Goal: Information Seeking & Learning: Learn about a topic

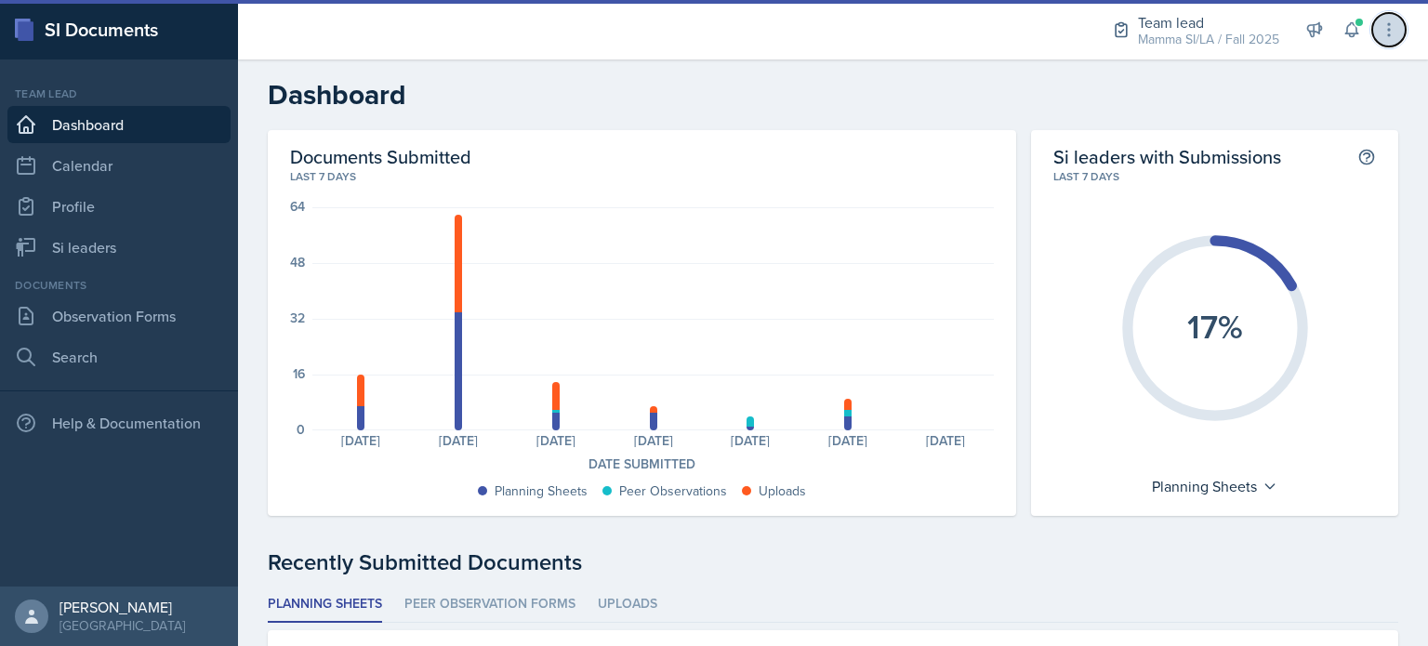
click at [1372, 25] on button at bounding box center [1388, 29] width 33 height 33
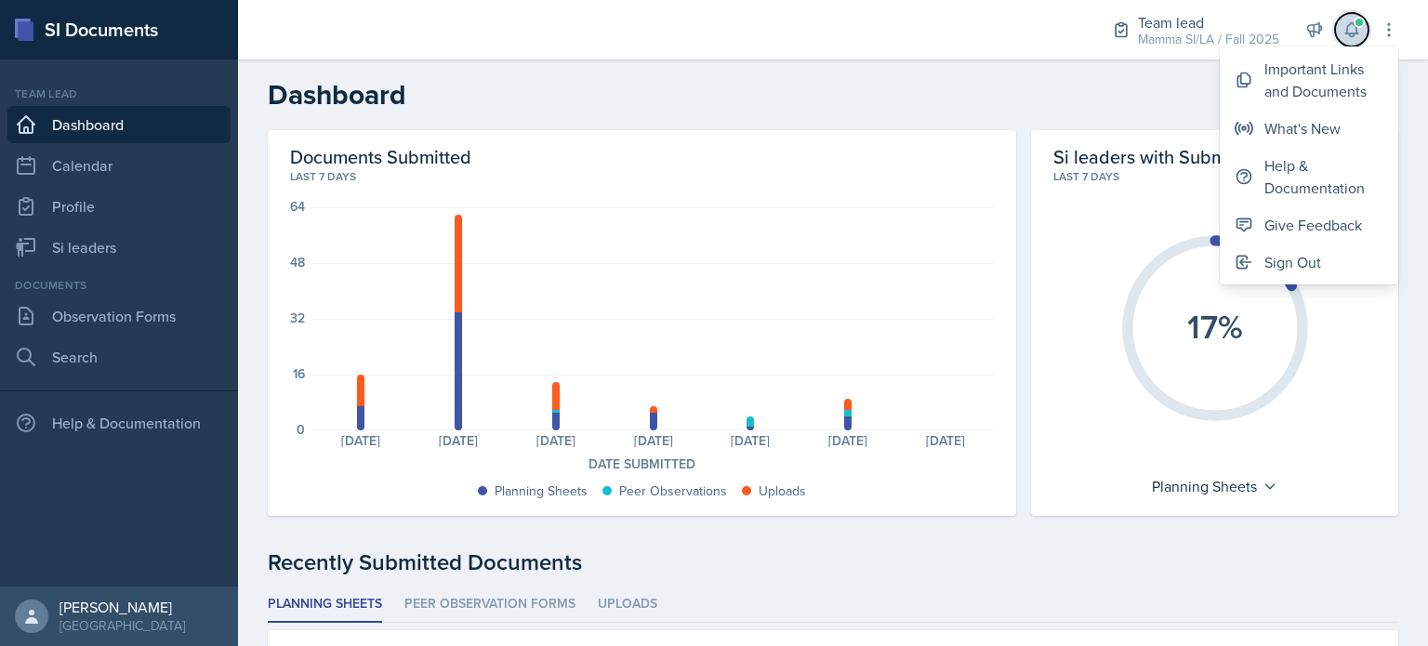
click at [1357, 25] on span at bounding box center [1358, 22] width 11 height 11
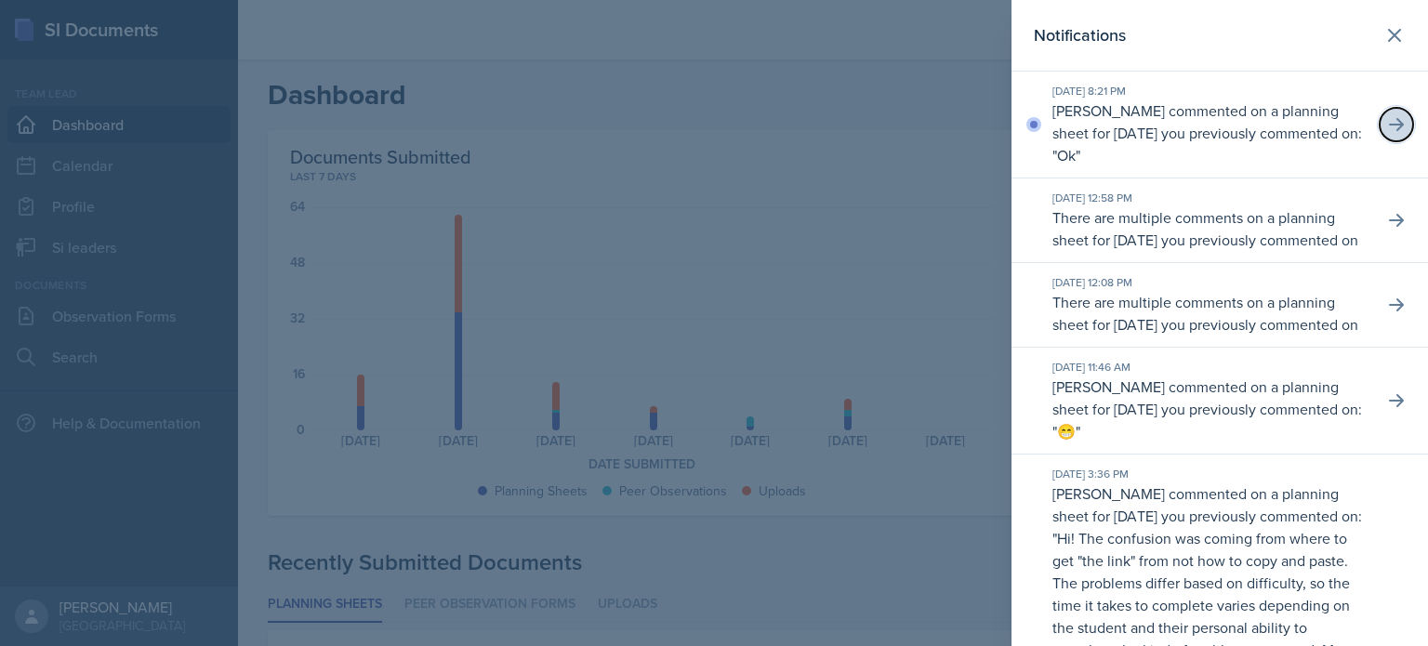
click at [1390, 121] on button at bounding box center [1395, 124] width 33 height 33
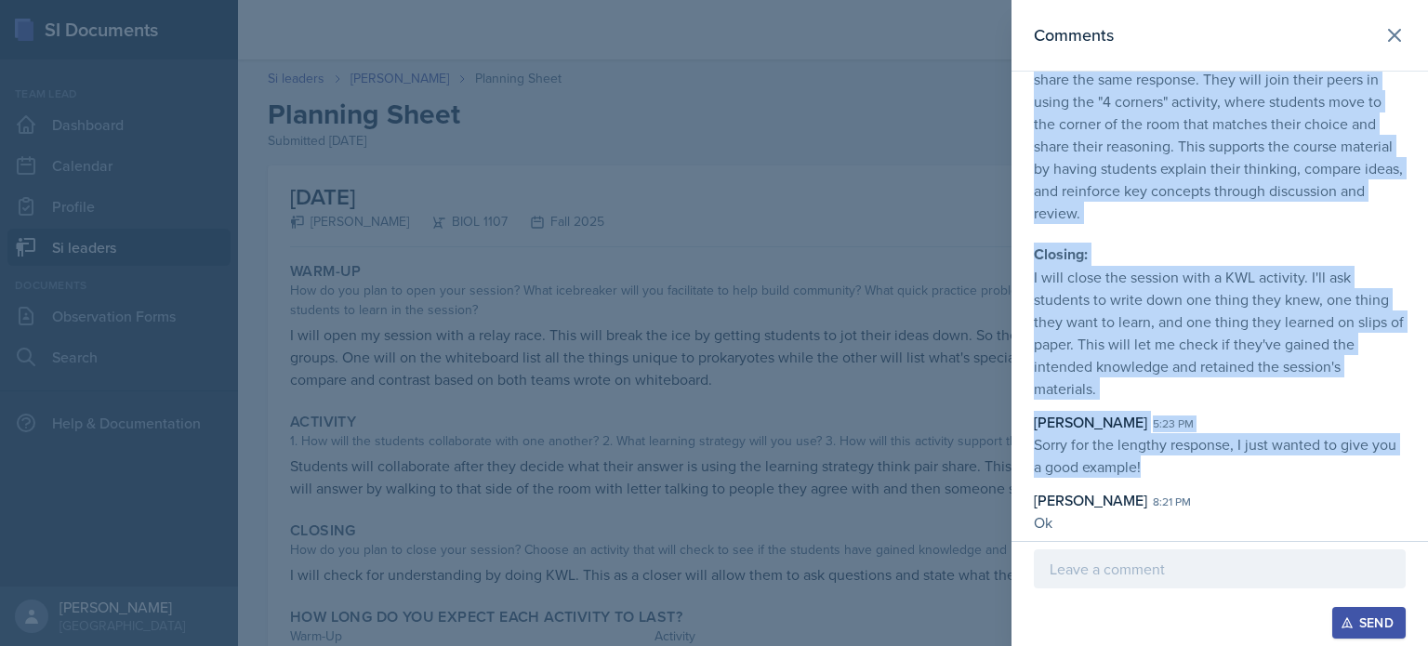
scroll to position [721, 0]
drag, startPoint x: 1028, startPoint y: 120, endPoint x: 1253, endPoint y: 523, distance: 461.9
copy div "Loremi Dolorsi 9:05 am Cons ad e seddoe tempo, Incidid. Utlabo etdolor, magn al…"
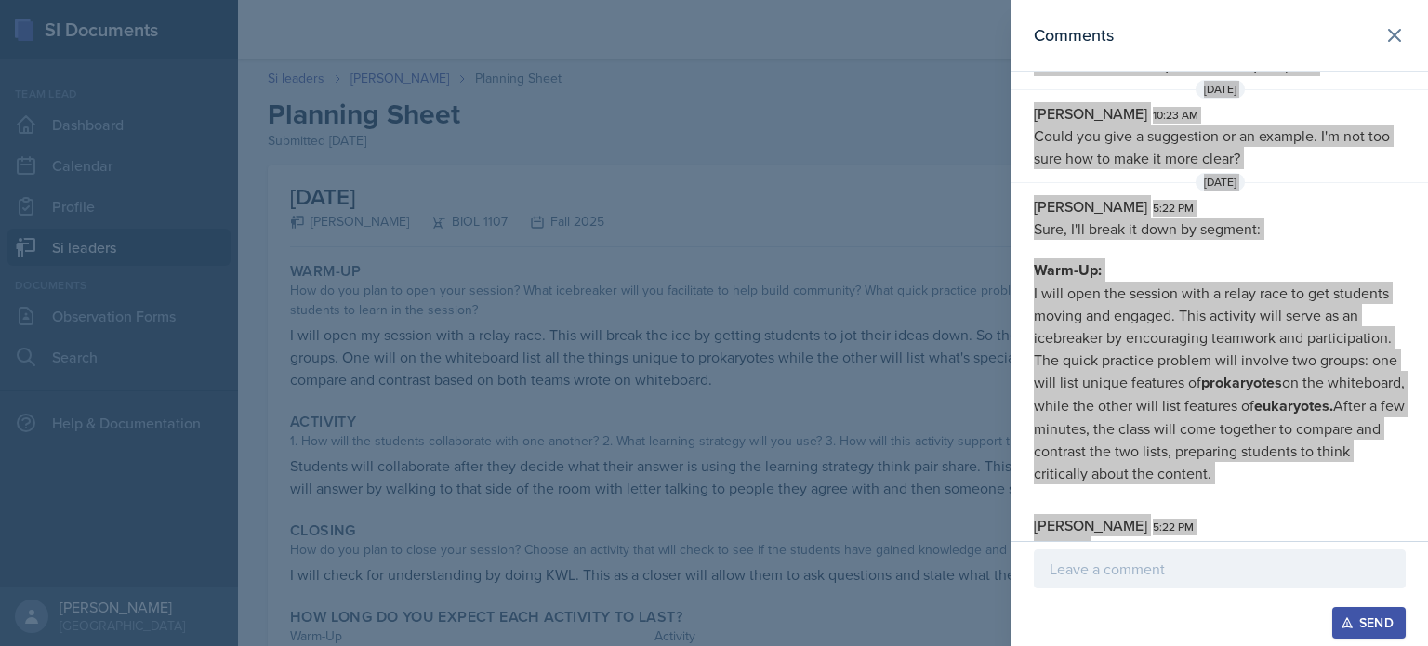
scroll to position [164, 0]
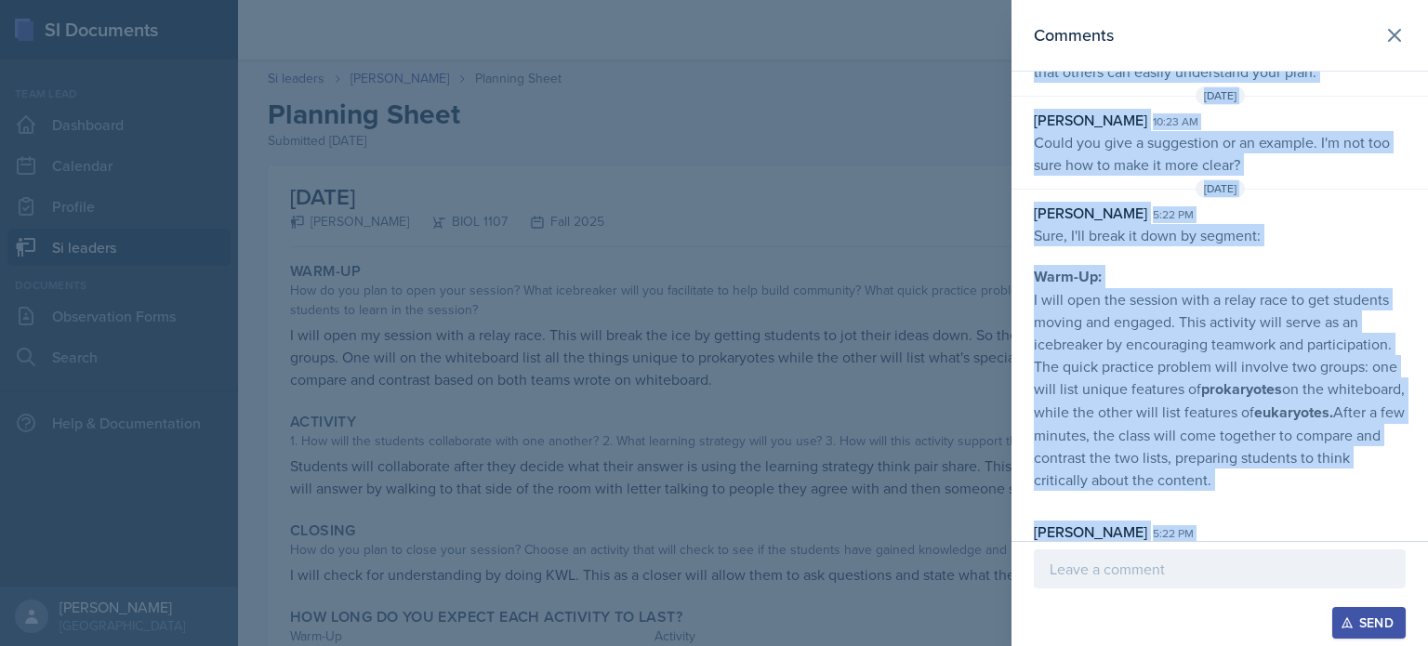
click at [1276, 194] on div "[DATE]" at bounding box center [1219, 188] width 416 height 19
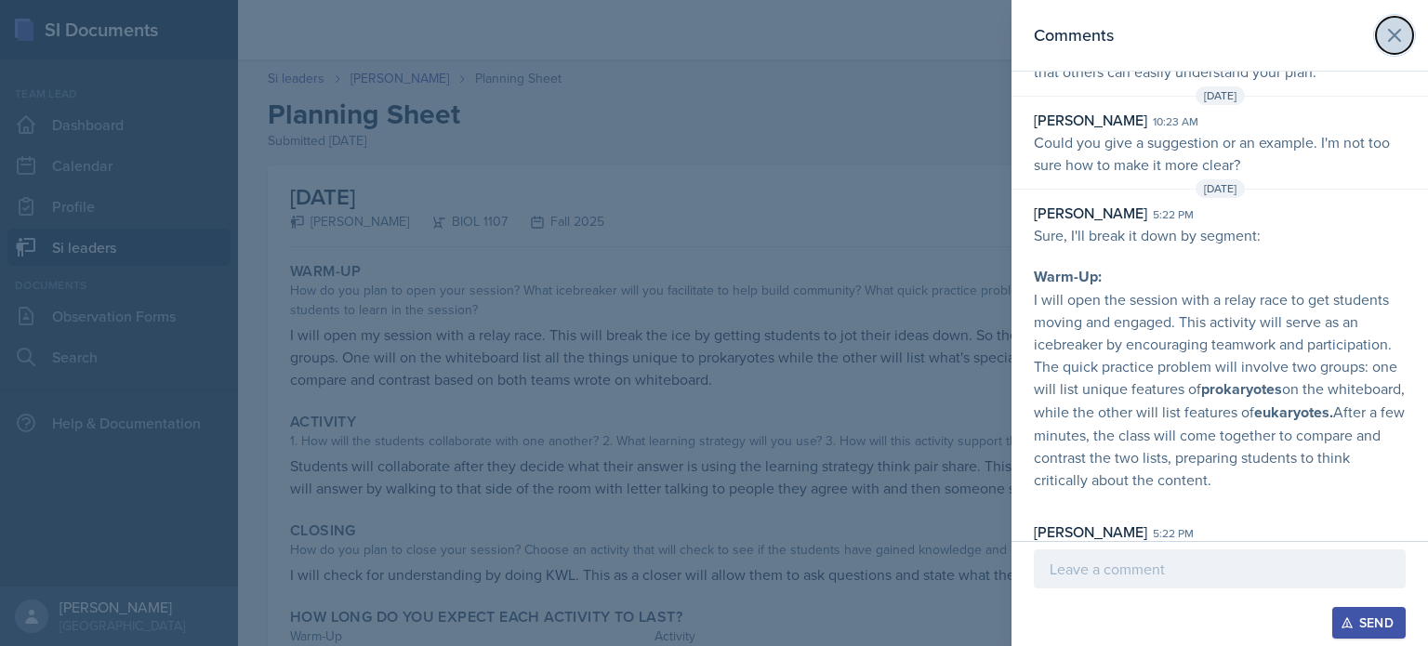
click at [1389, 35] on icon at bounding box center [1394, 35] width 11 height 11
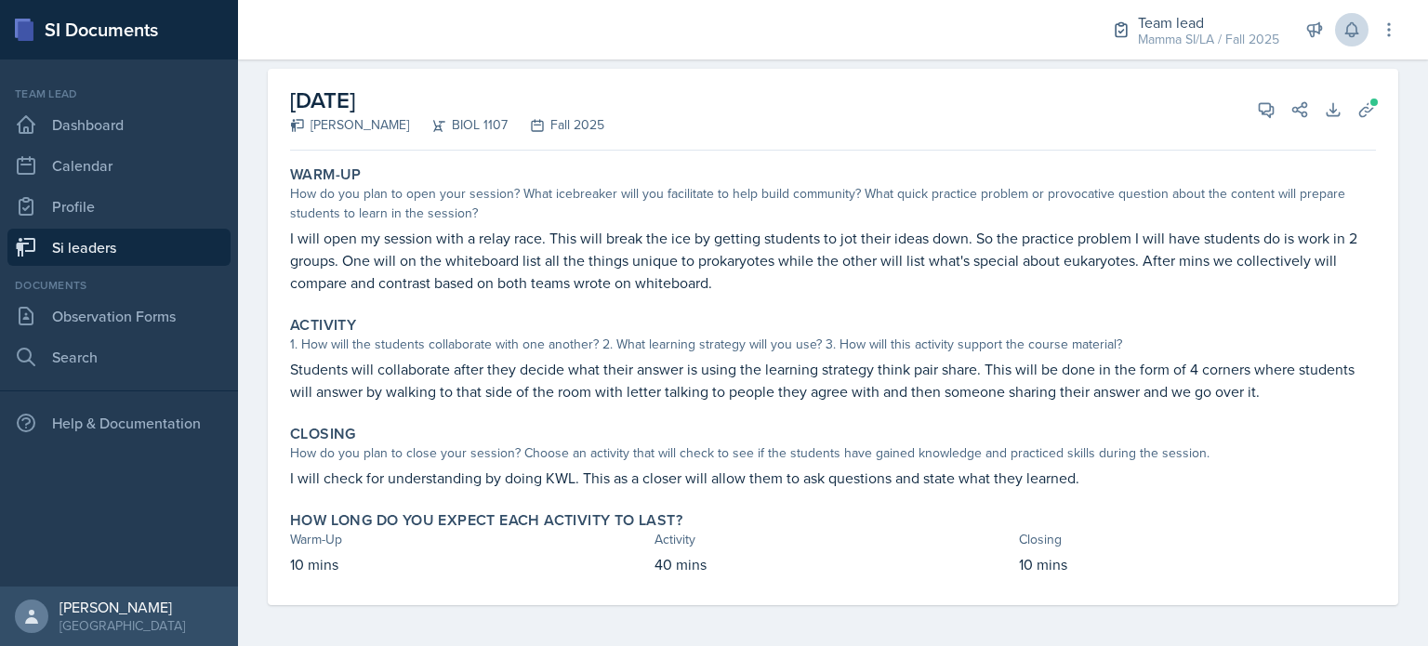
scroll to position [100, 0]
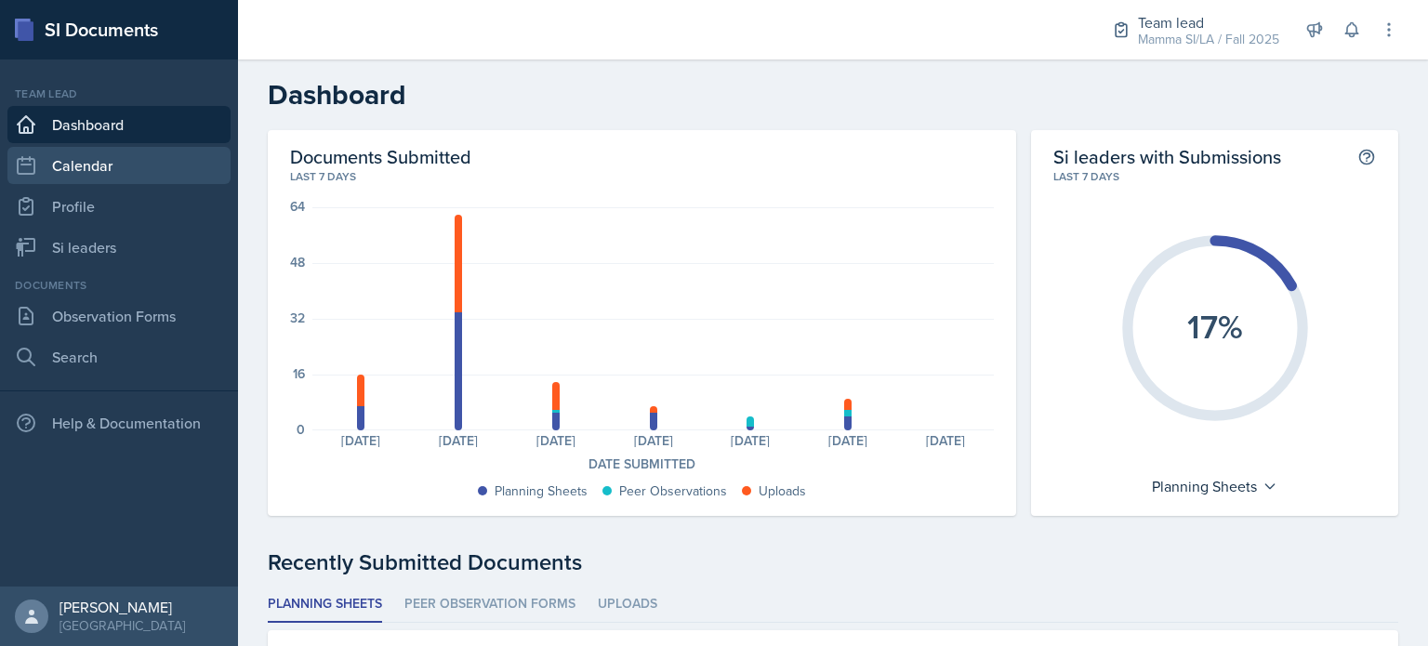
click at [134, 169] on link "Calendar" at bounding box center [118, 165] width 223 height 37
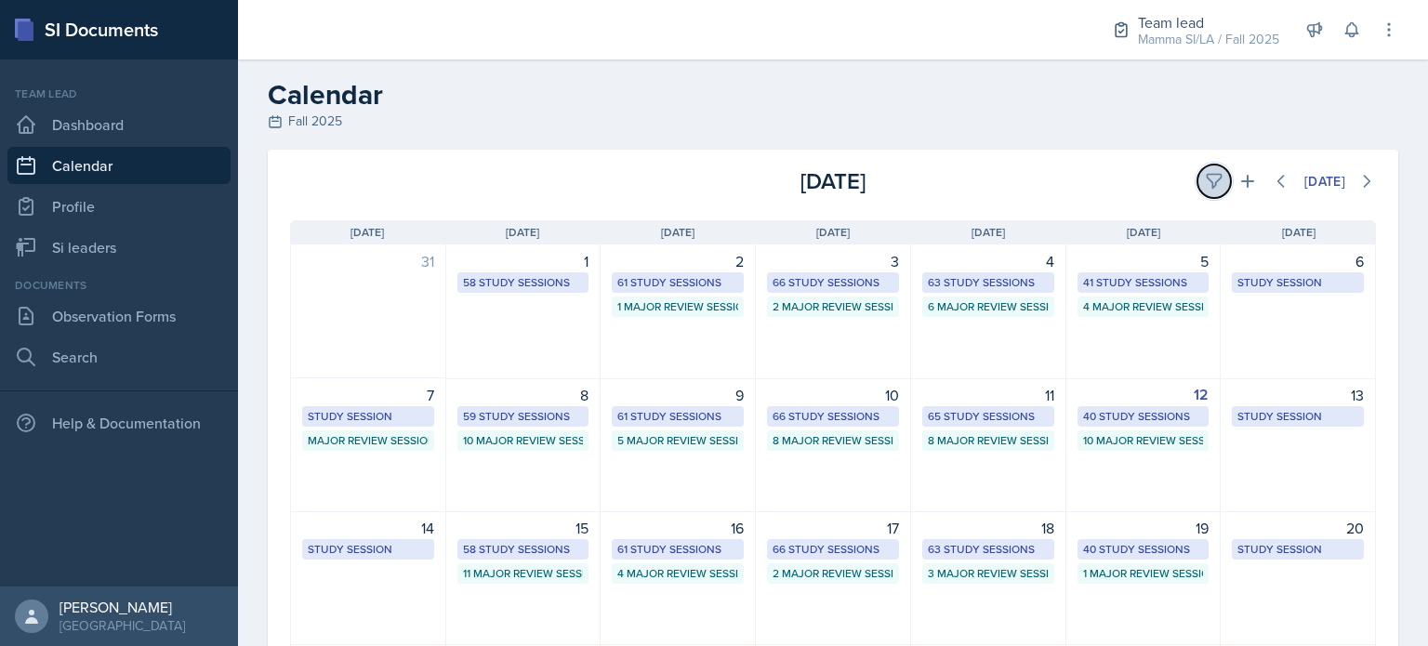
click at [1208, 184] on button at bounding box center [1213, 181] width 33 height 33
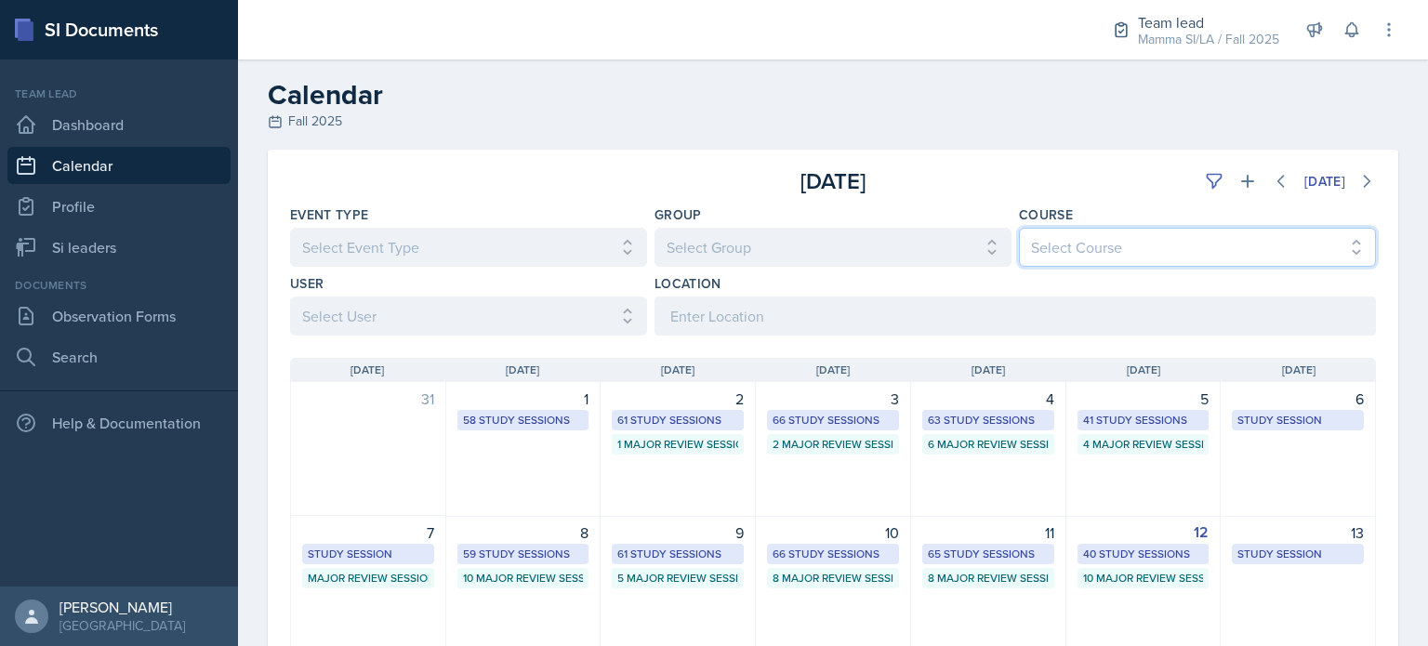
click at [1105, 250] on select "Select Course All ACCT 2101 ACCT 2102 ACCT 4050 ANTH 1102 ANTH 3301 ARCH 1000 A…" at bounding box center [1197, 247] width 357 height 39
click at [1105, 252] on select "Select Course All ACCT 2101 ACCT 2102 ACCT 4050 ANTH 1102 ANTH 3301 ARCH 1000 A…" at bounding box center [1197, 247] width 357 height 39
click at [776, 264] on select "Select Group All Demon SI of Fleet Street Les Mariettables Lion King Mamma SI/L…" at bounding box center [832, 247] width 357 height 39
select select "9642c9bf-76f9-4442-a3b4-36d015a1a667"
click at [654, 228] on select "Select Group All Demon SI of Fleet Street Les Mariettables Lion King Mamma SI/L…" at bounding box center [832, 247] width 357 height 39
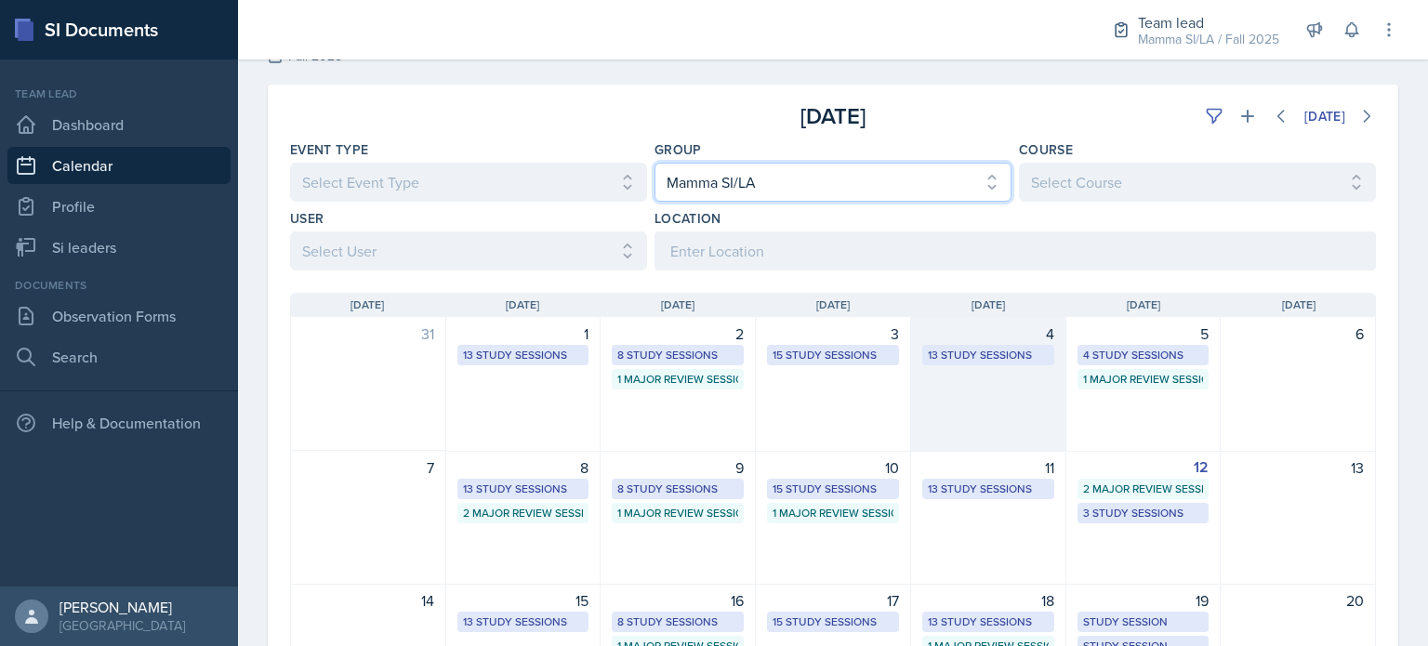
scroll to position [93, 0]
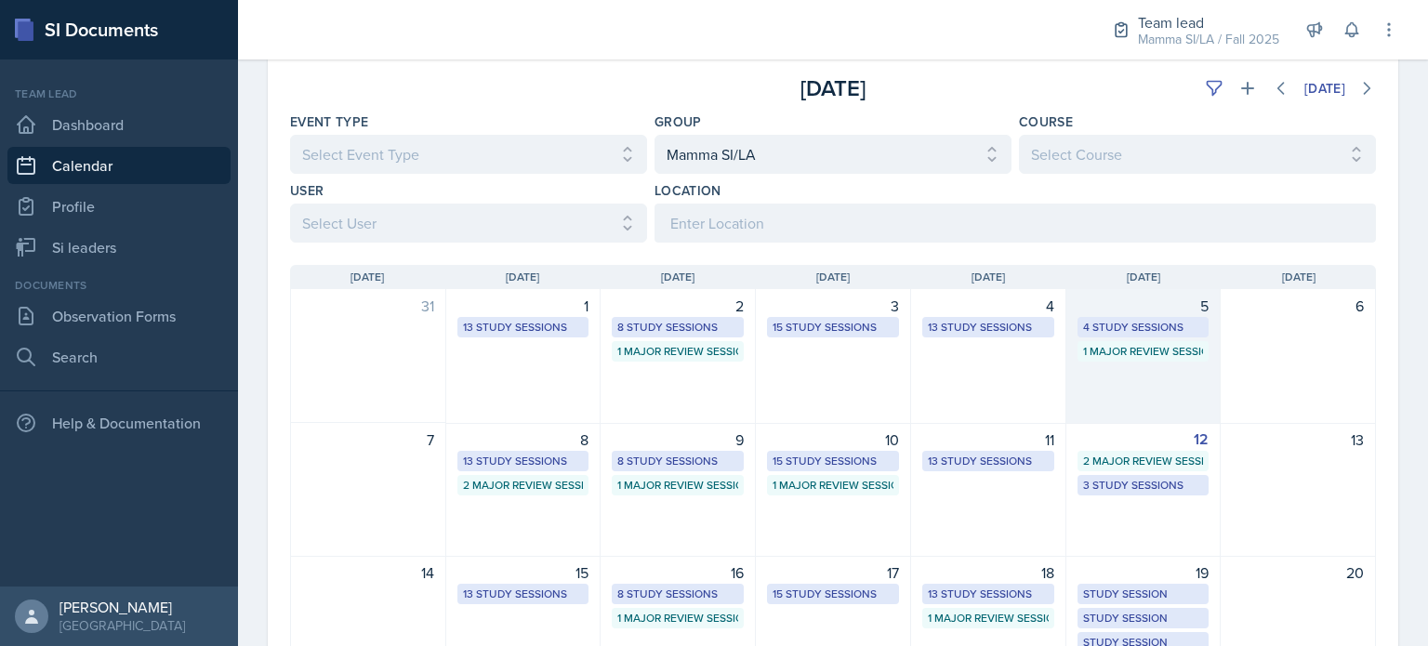
click at [1080, 315] on div "5" at bounding box center [1143, 306] width 132 height 22
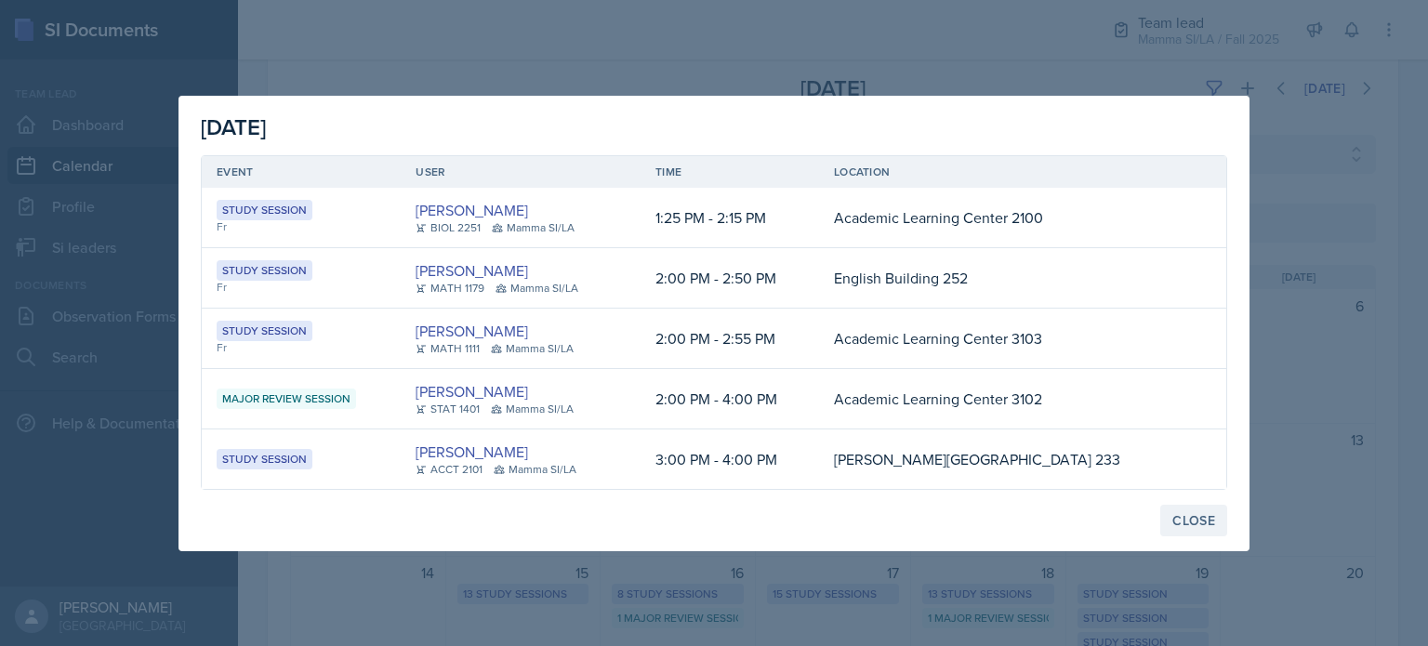
click at [1186, 519] on div "Close" at bounding box center [1193, 520] width 43 height 15
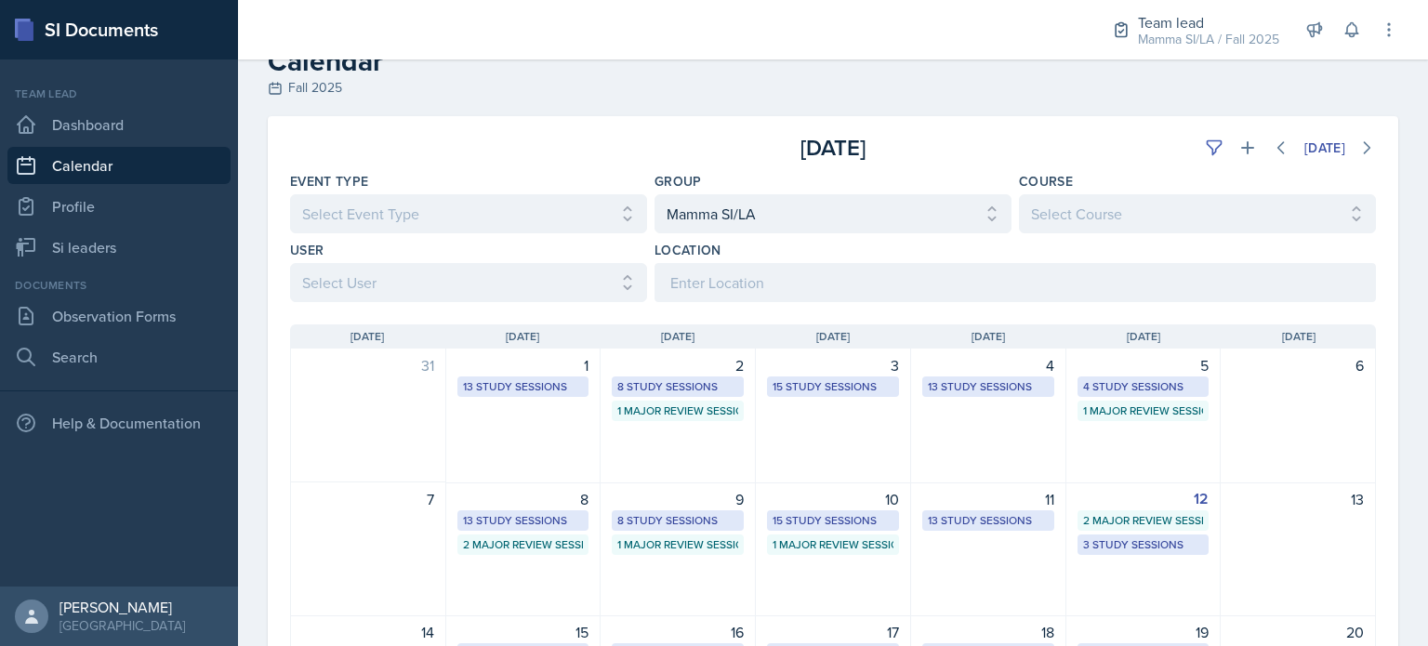
scroll to position [4, 0]
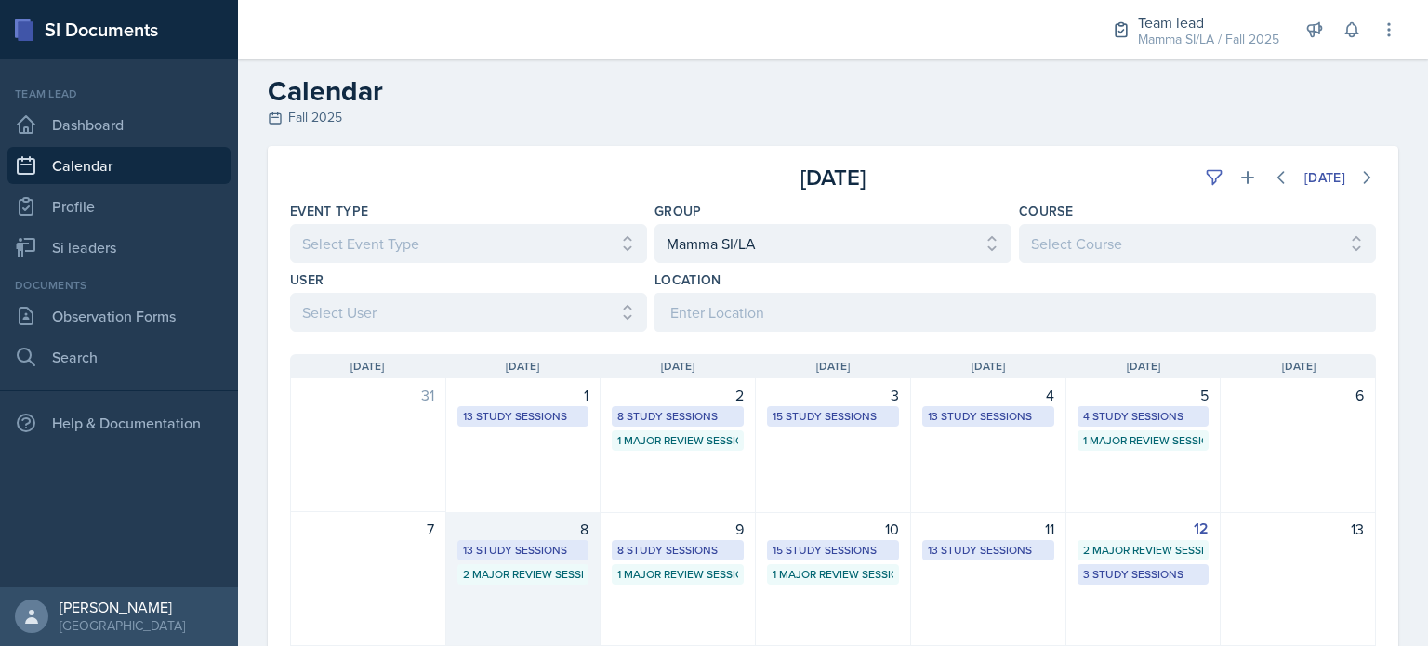
click at [548, 568] on div "2 Major Review Sessions" at bounding box center [523, 574] width 121 height 17
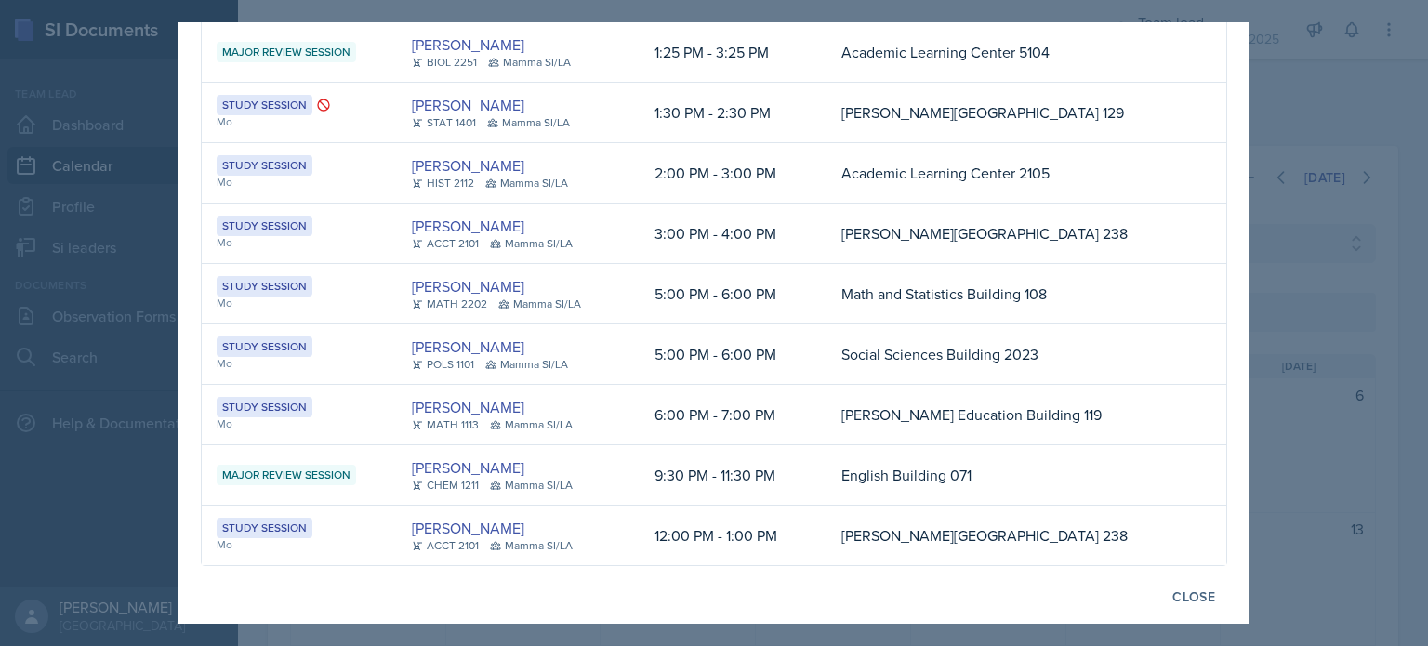
scroll to position [0, 0]
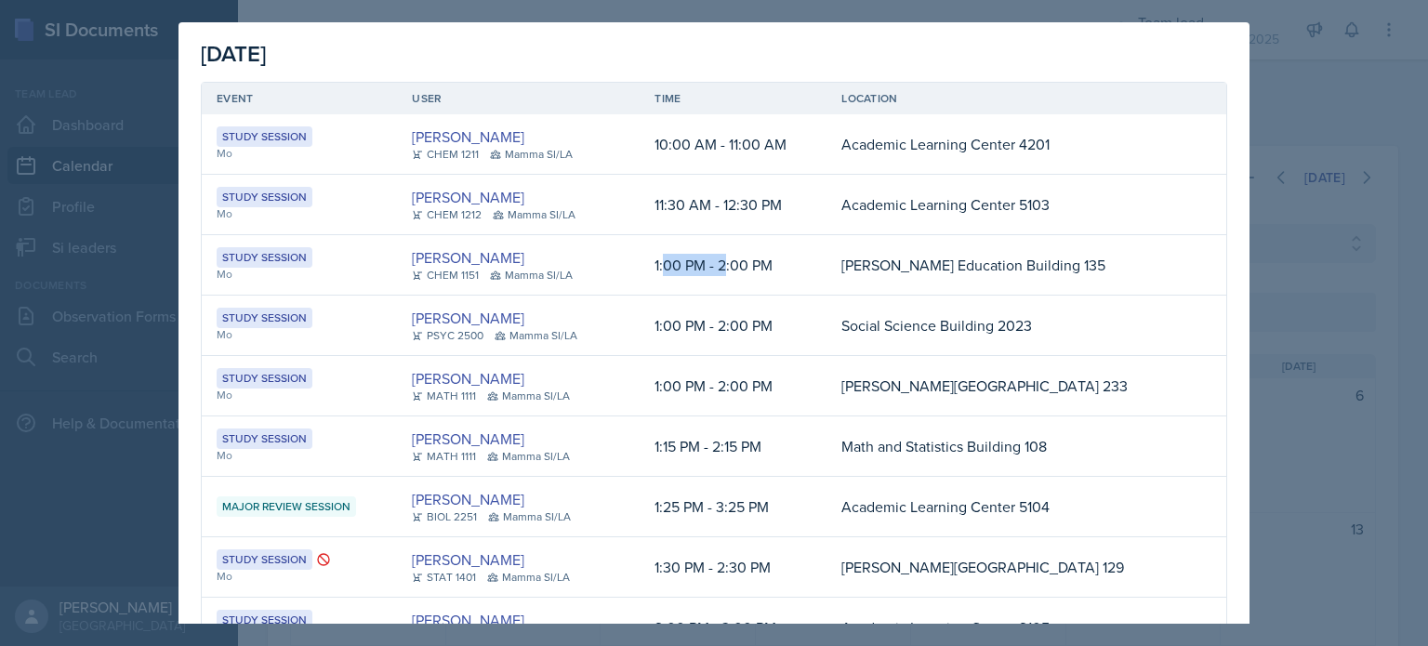
drag, startPoint x: 747, startPoint y: 276, endPoint x: 763, endPoint y: 273, distance: 16.0
click at [762, 274] on td "1:00 PM - 2:00 PM" at bounding box center [732, 265] width 187 height 60
click at [763, 273] on td "1:00 PM - 2:00 PM" at bounding box center [732, 265] width 187 height 60
click at [1380, 146] on div at bounding box center [714, 323] width 1428 height 646
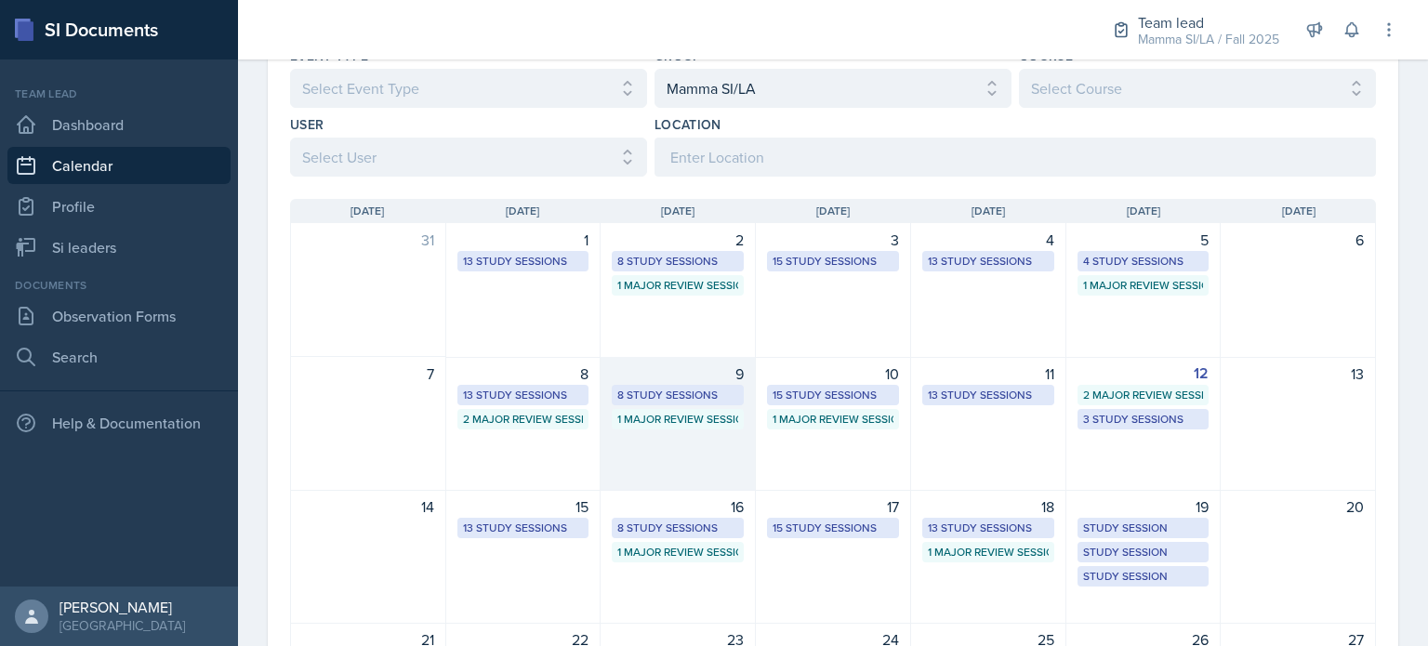
scroll to position [190, 0]
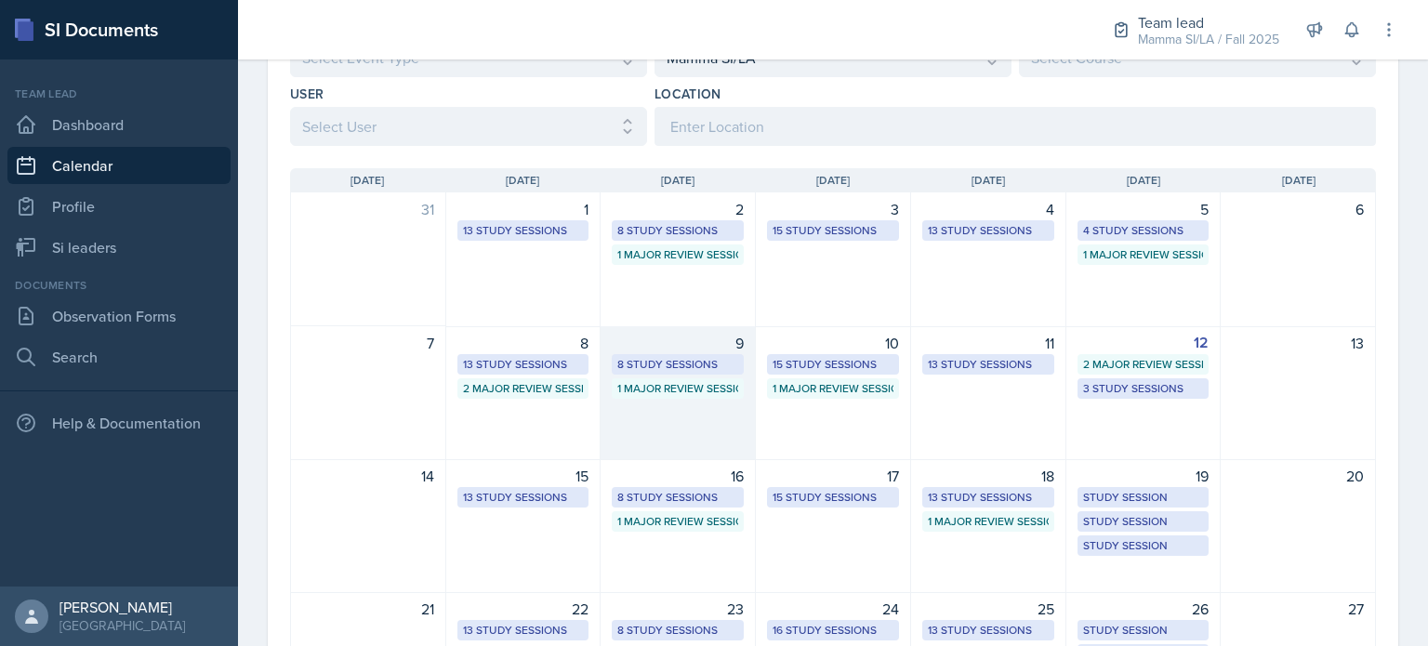
click at [683, 380] on div "1 Major Review Session" at bounding box center [677, 388] width 121 height 17
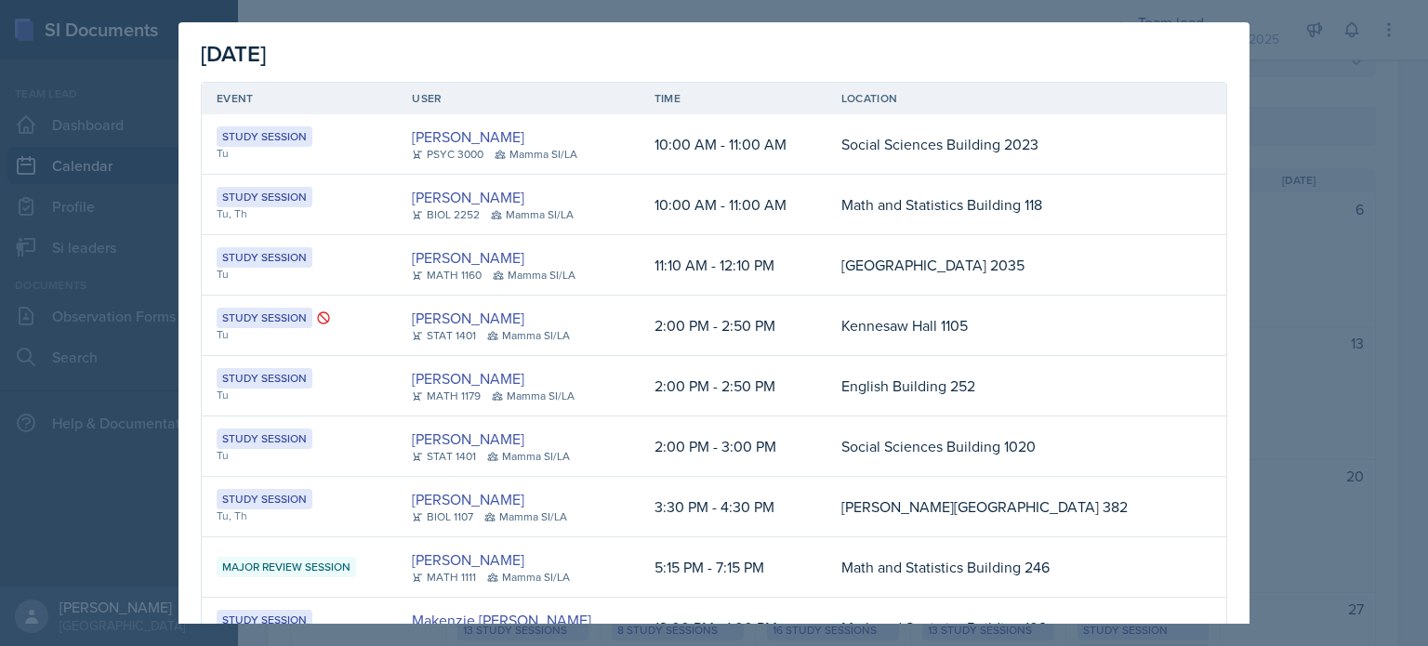
click at [1358, 362] on div at bounding box center [714, 323] width 1428 height 646
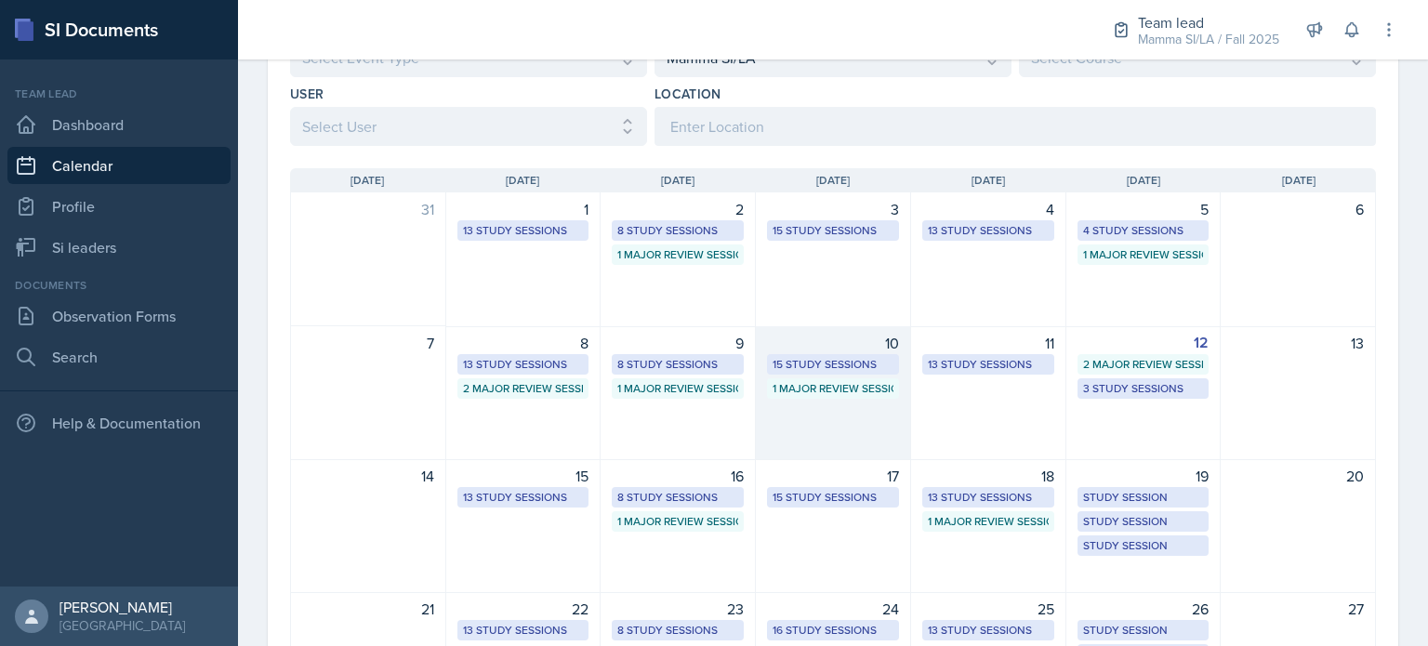
click at [799, 378] on div "1 Major Review Session" at bounding box center [833, 388] width 132 height 20
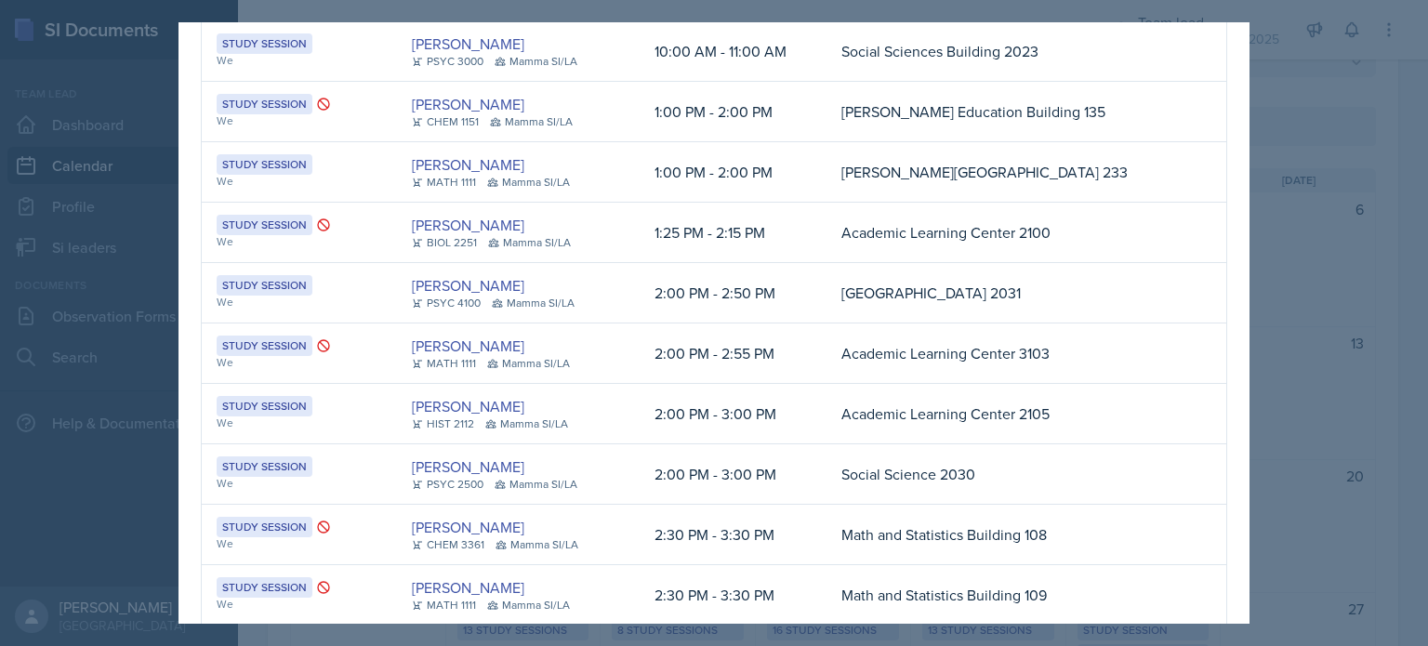
scroll to position [186, 0]
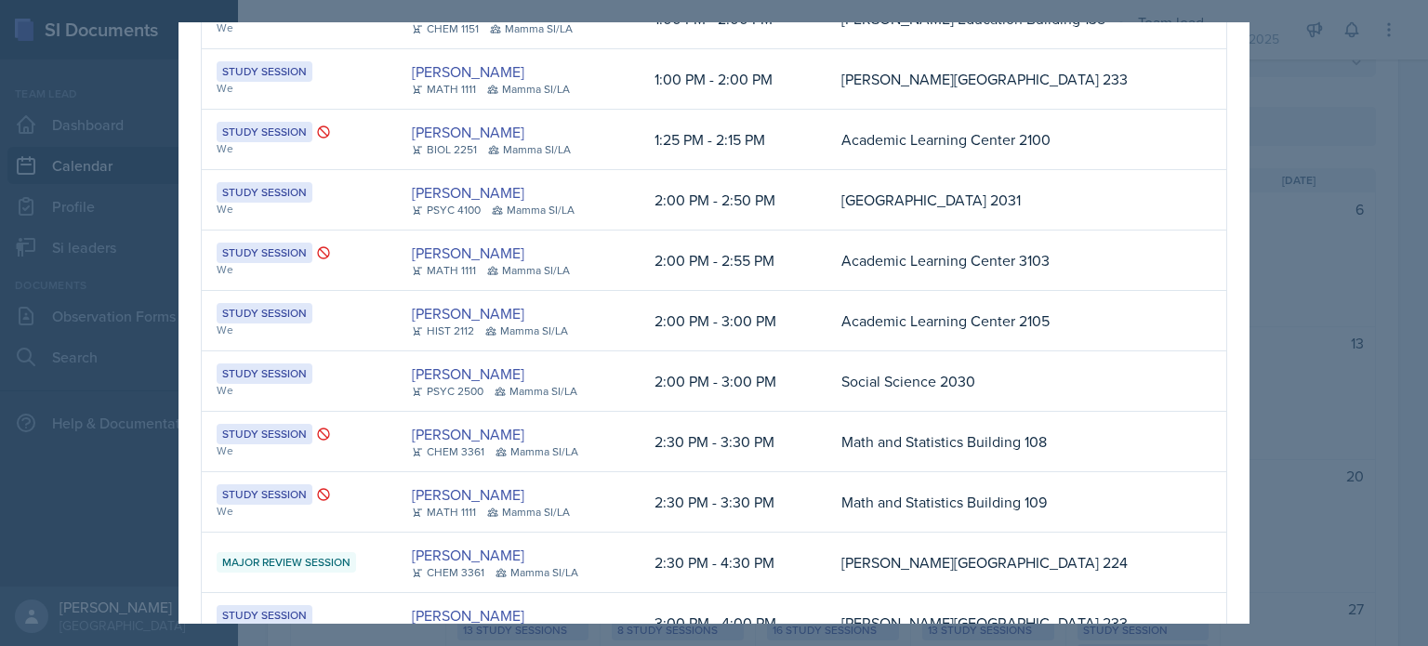
click at [1337, 188] on div at bounding box center [714, 323] width 1428 height 646
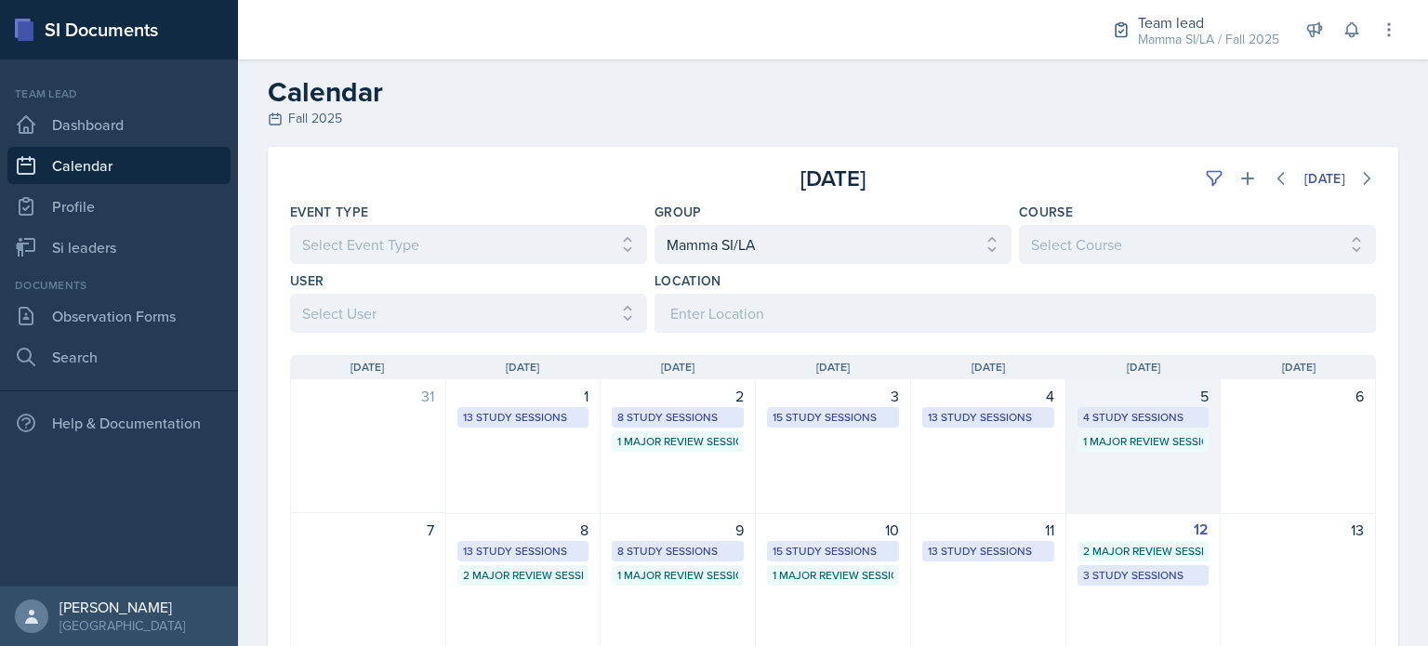
scroll to position [0, 0]
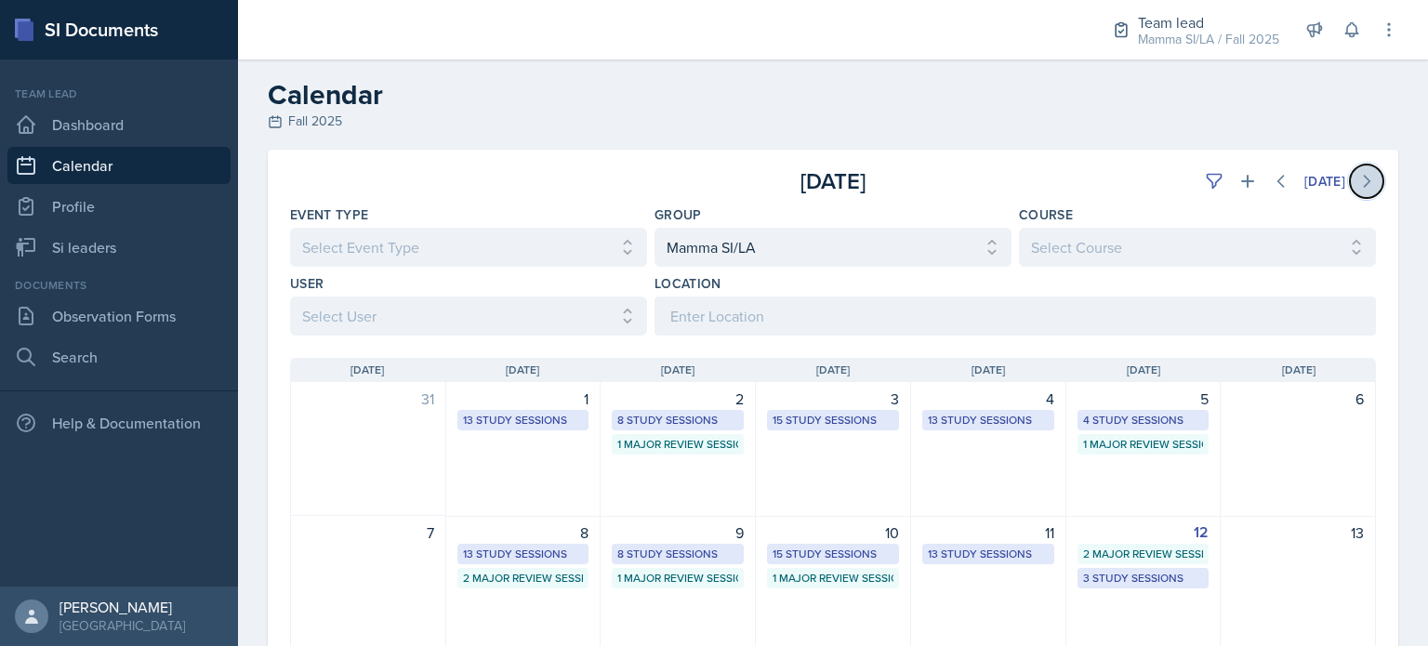
click at [1357, 176] on icon at bounding box center [1366, 181] width 19 height 19
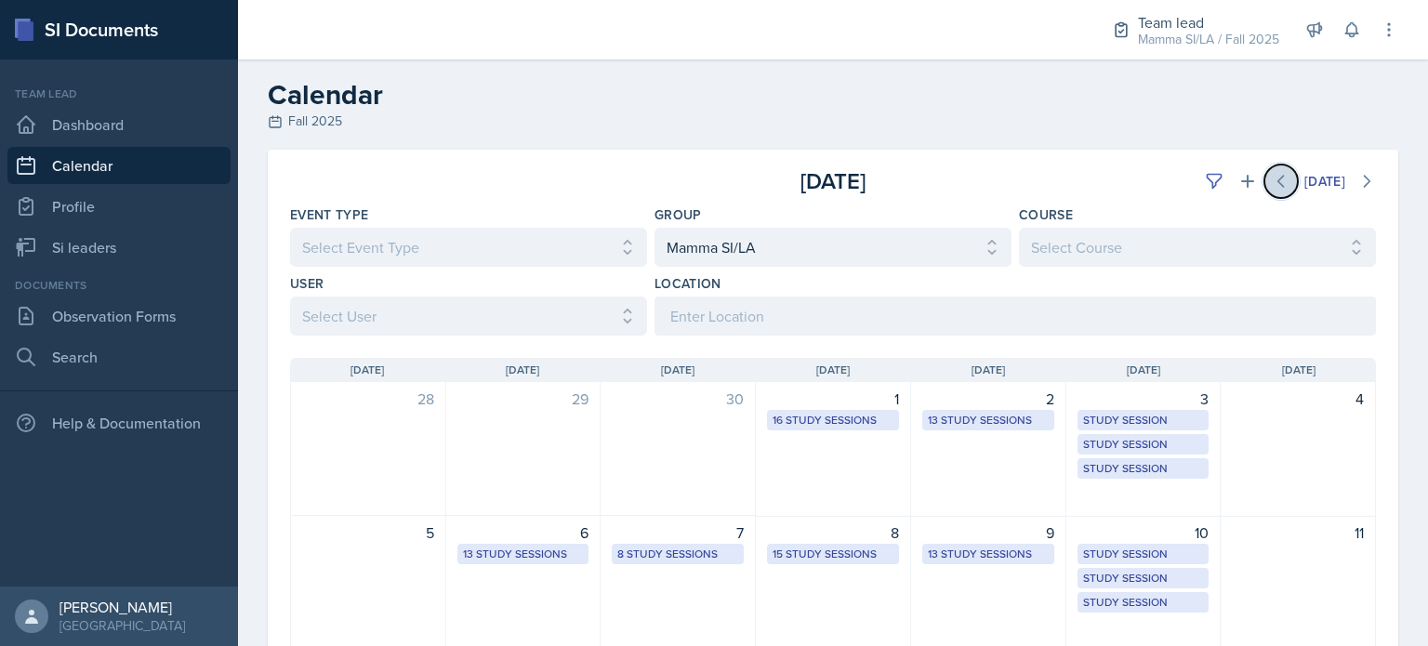
click at [1276, 184] on button at bounding box center [1280, 181] width 33 height 33
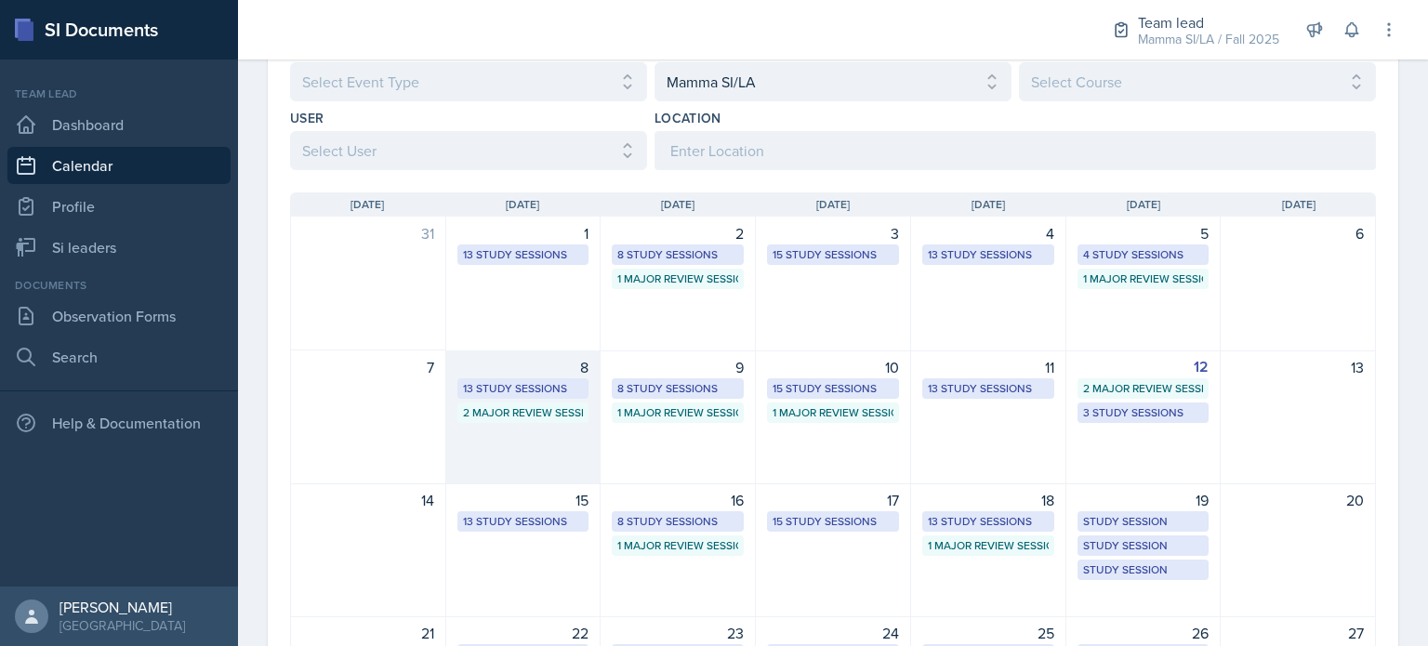
scroll to position [279, 0]
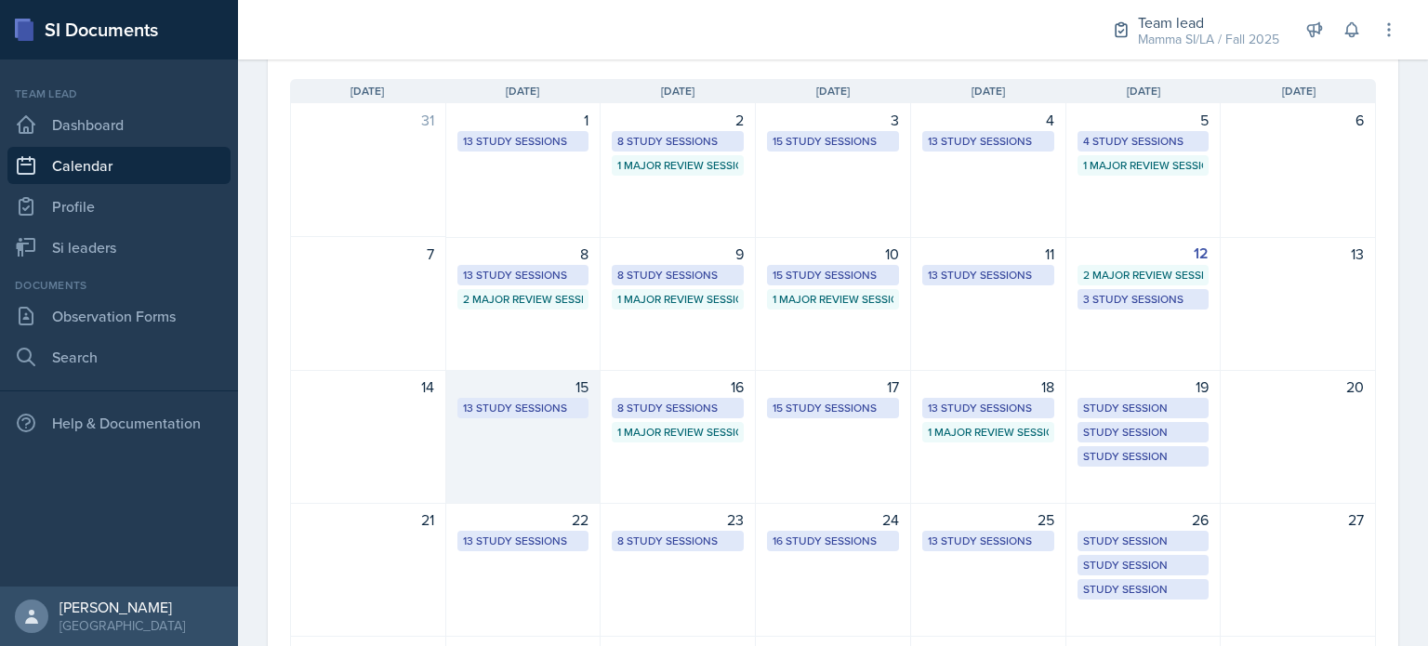
click at [563, 414] on div "13 Study Sessions" at bounding box center [523, 408] width 121 height 17
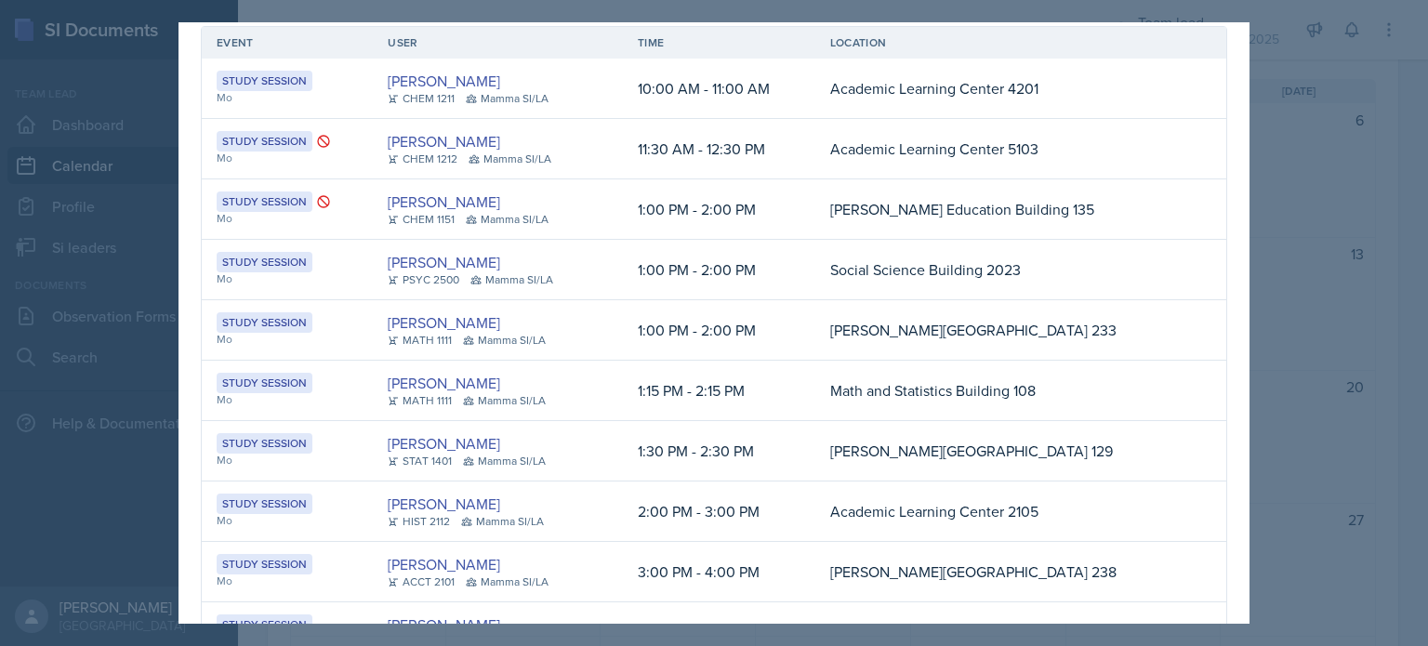
scroll to position [0, 0]
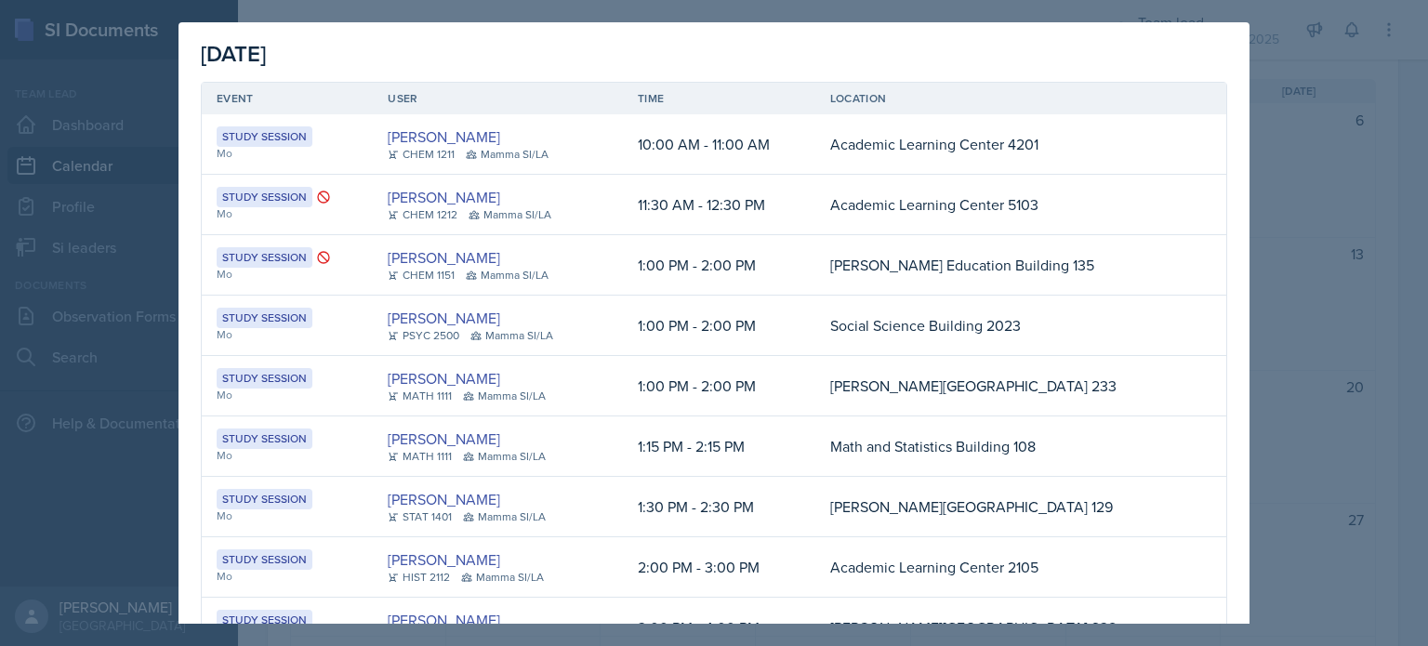
click at [1328, 138] on div at bounding box center [714, 323] width 1428 height 646
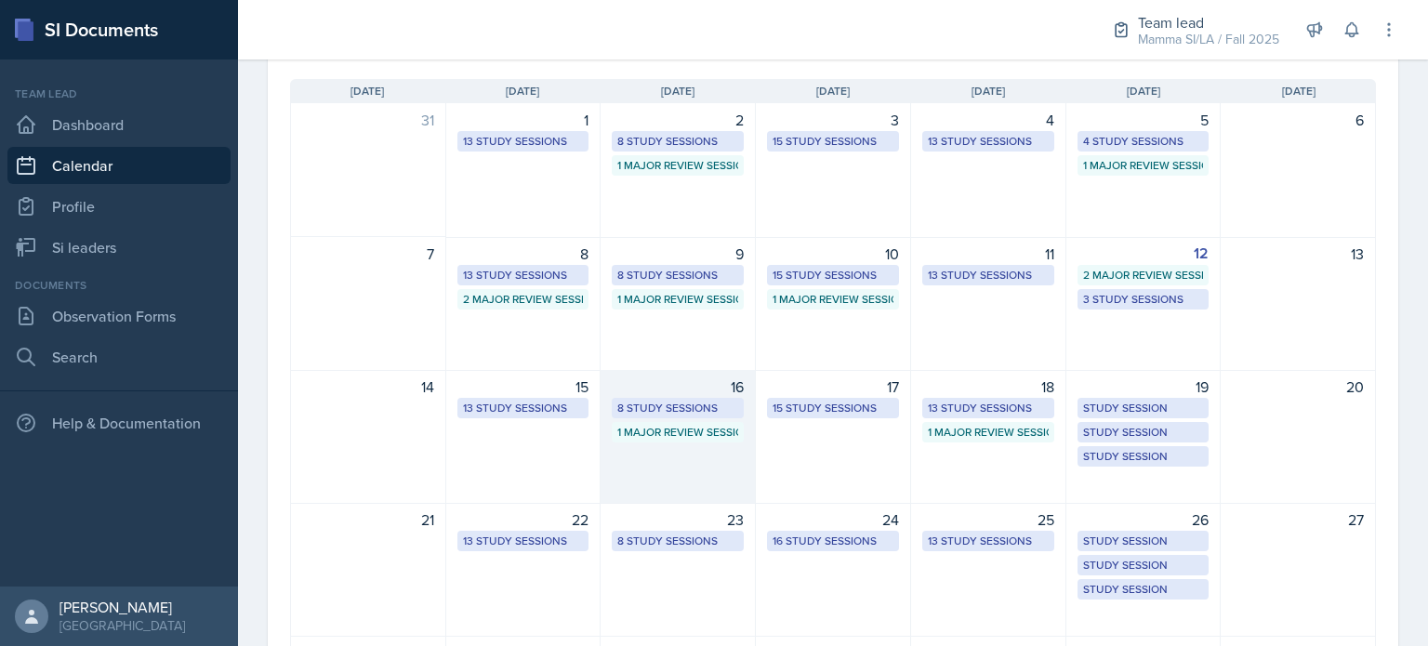
click at [664, 428] on div "1 Major Review Session" at bounding box center [677, 432] width 121 height 17
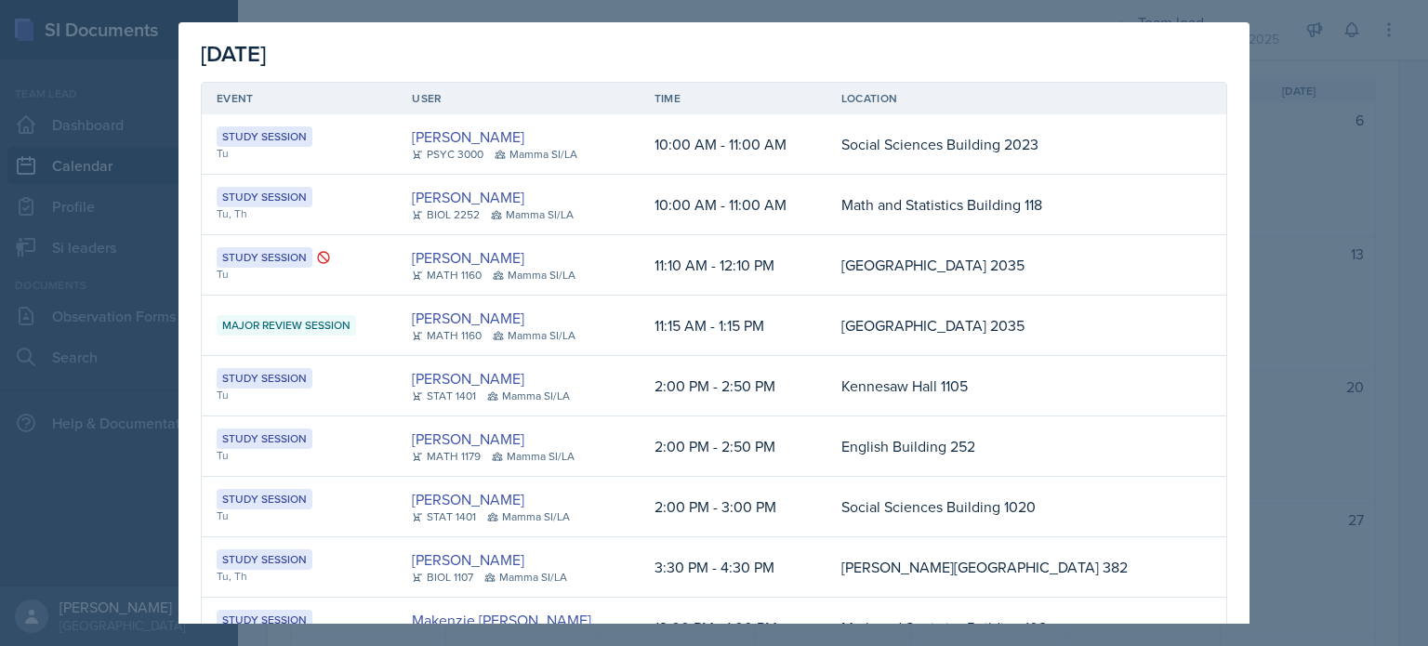
click at [1413, 257] on div at bounding box center [714, 323] width 1428 height 646
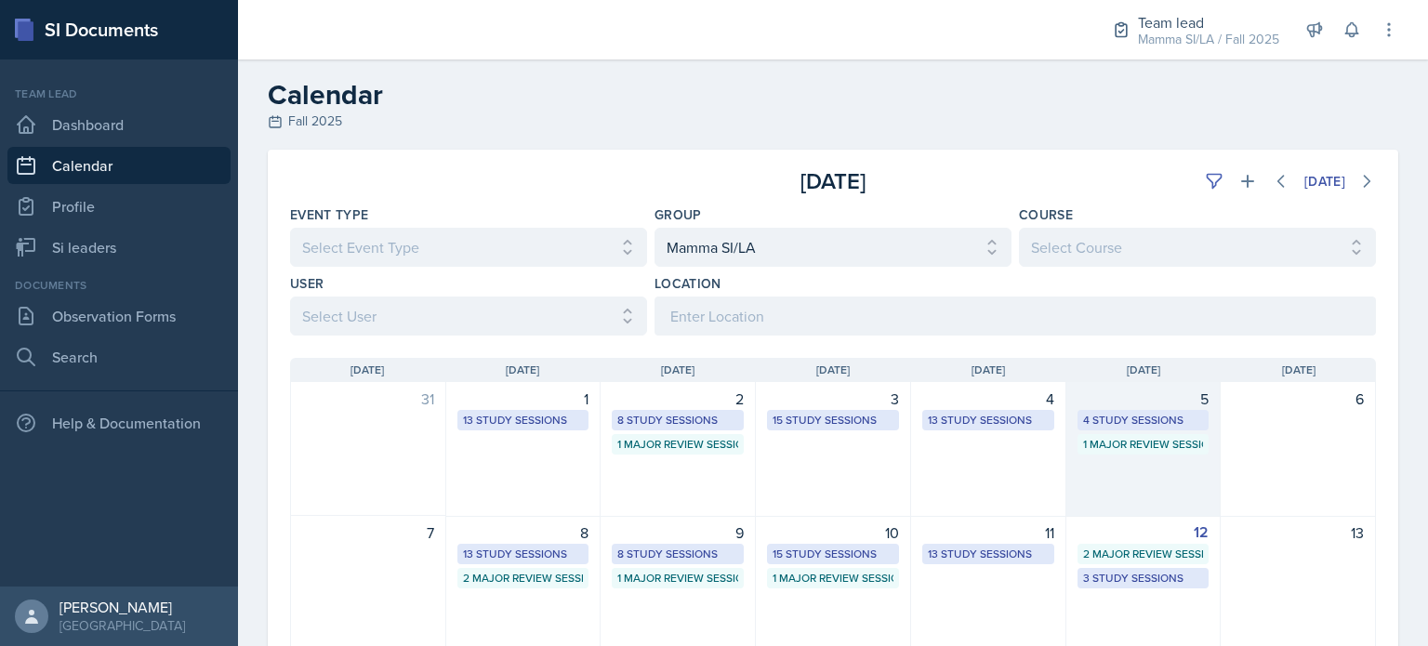
scroll to position [93, 0]
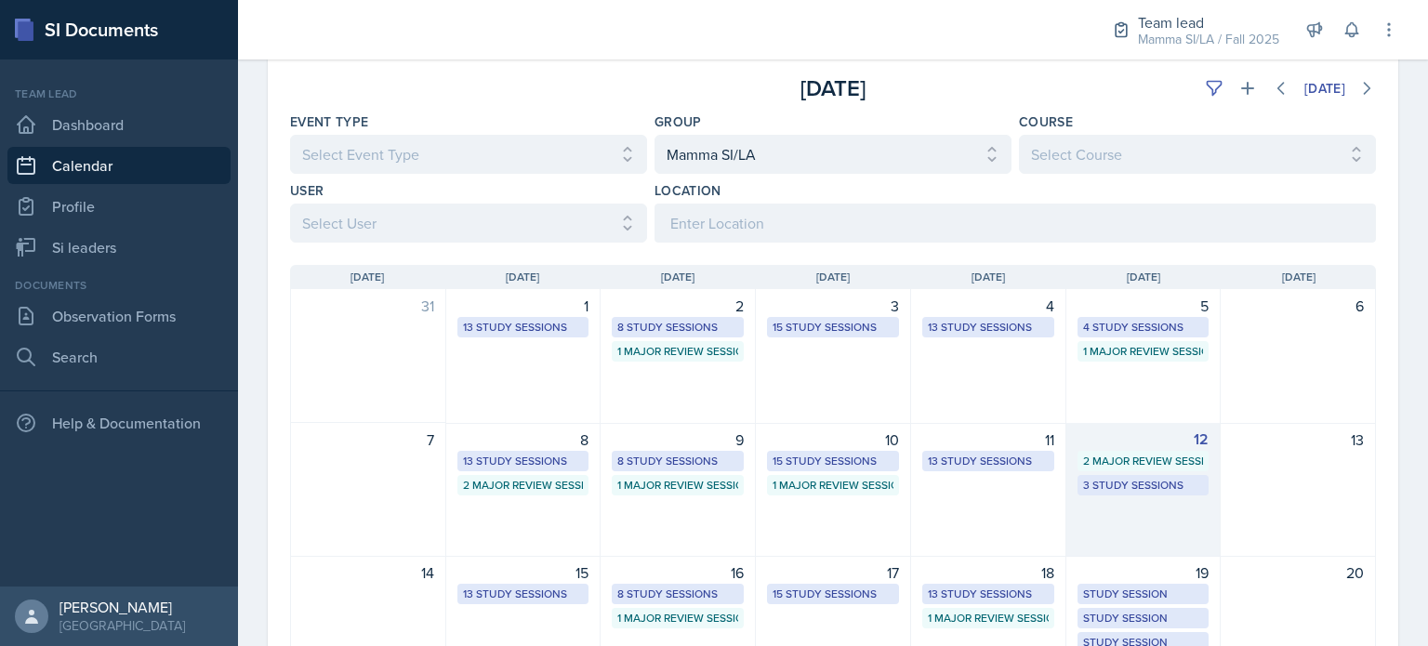
click at [1105, 475] on div "3 Study Sessions" at bounding box center [1143, 485] width 132 height 20
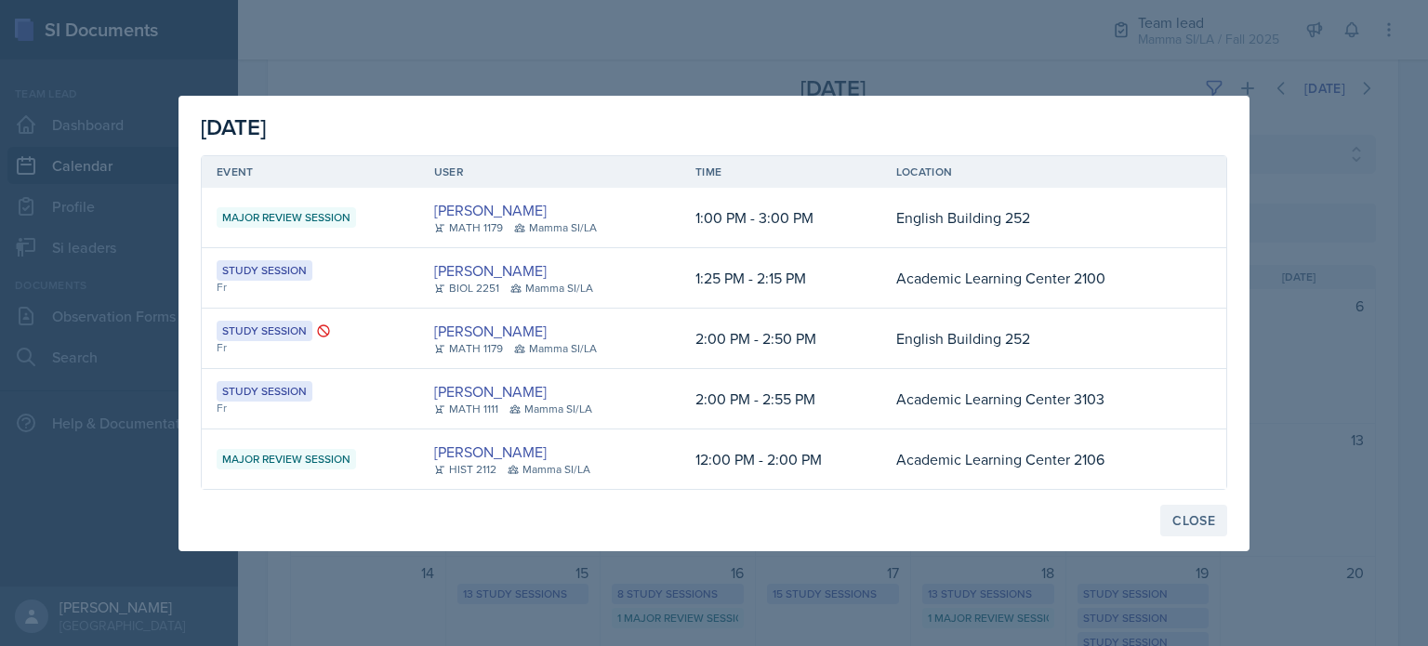
click at [1205, 523] on div "Close" at bounding box center [1193, 520] width 43 height 15
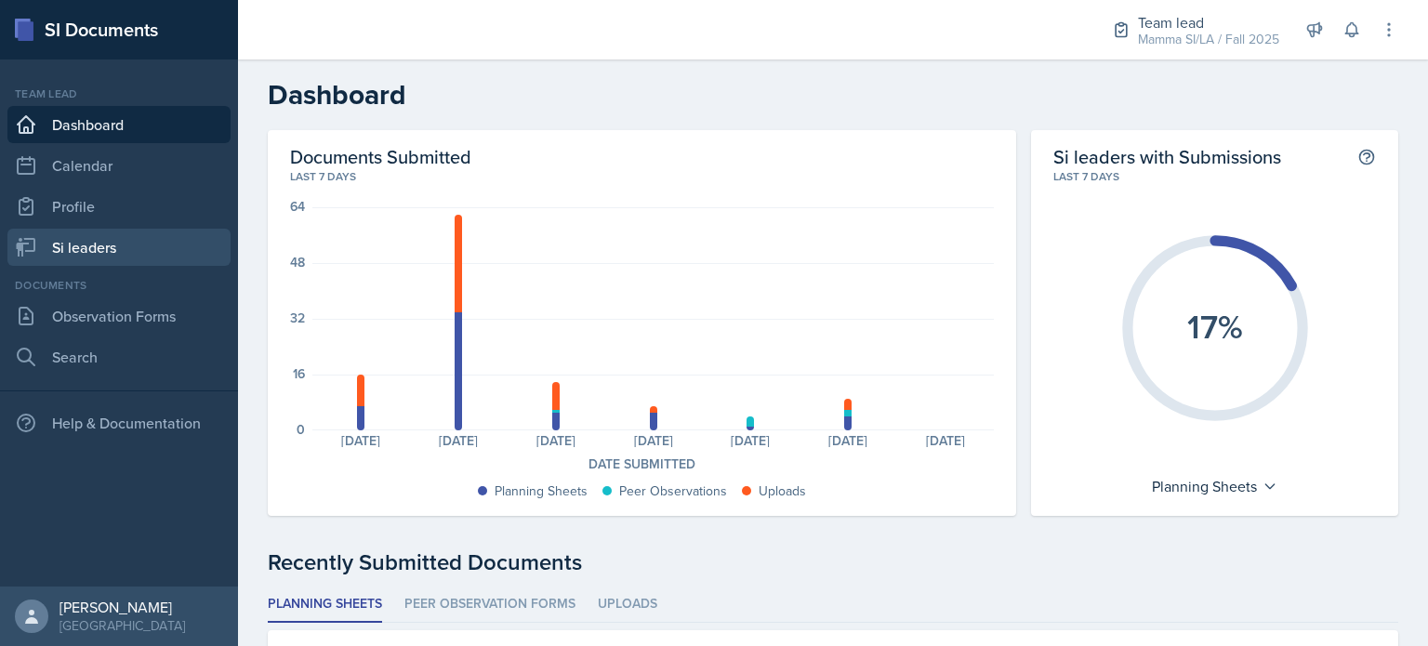
click at [156, 249] on link "Si leaders" at bounding box center [118, 247] width 223 height 37
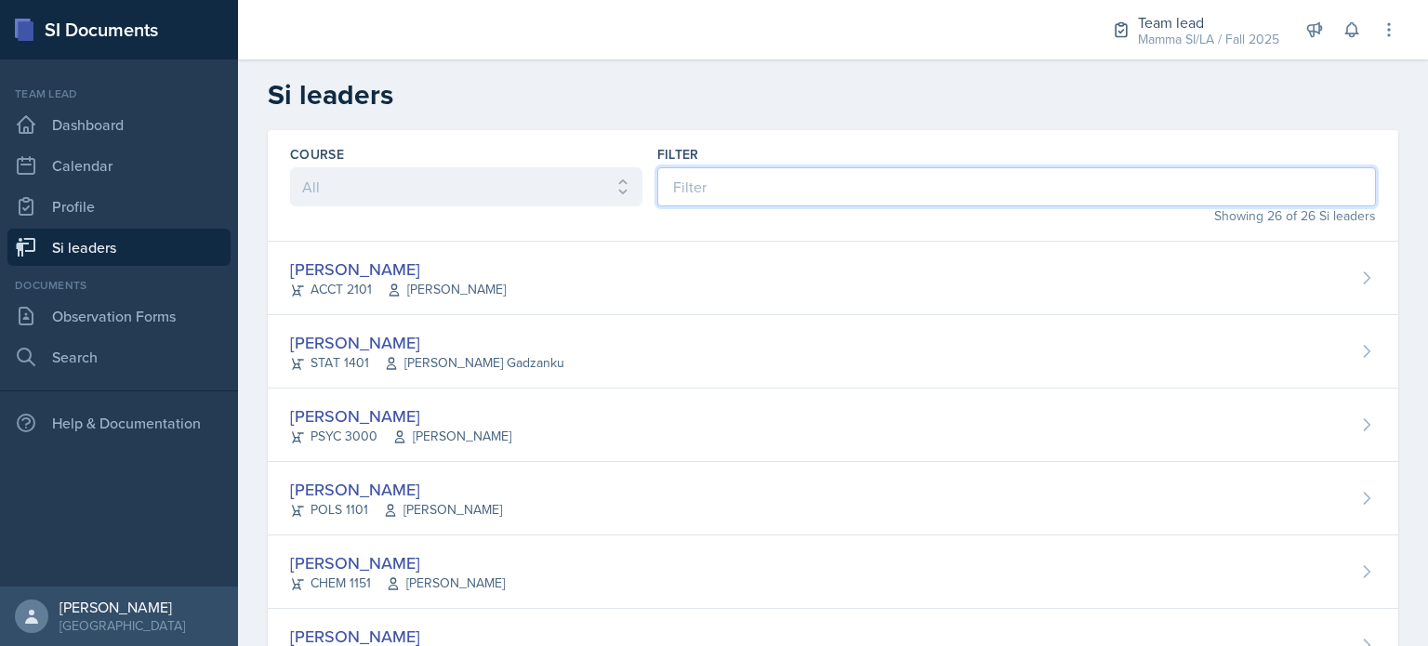
click at [716, 175] on input at bounding box center [1016, 186] width 718 height 39
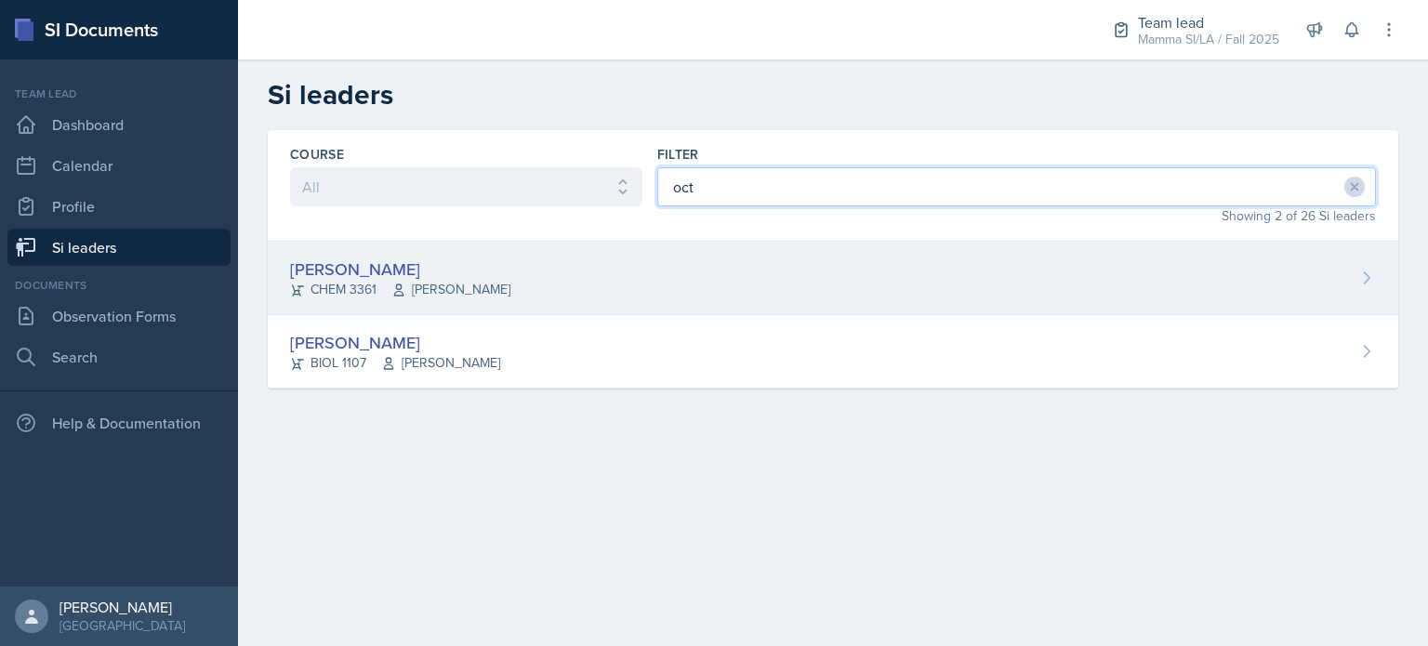
type input "oct"
click at [597, 267] on div "Octavia Kaham CHEM 3361 Jack Duff" at bounding box center [833, 278] width 1130 height 73
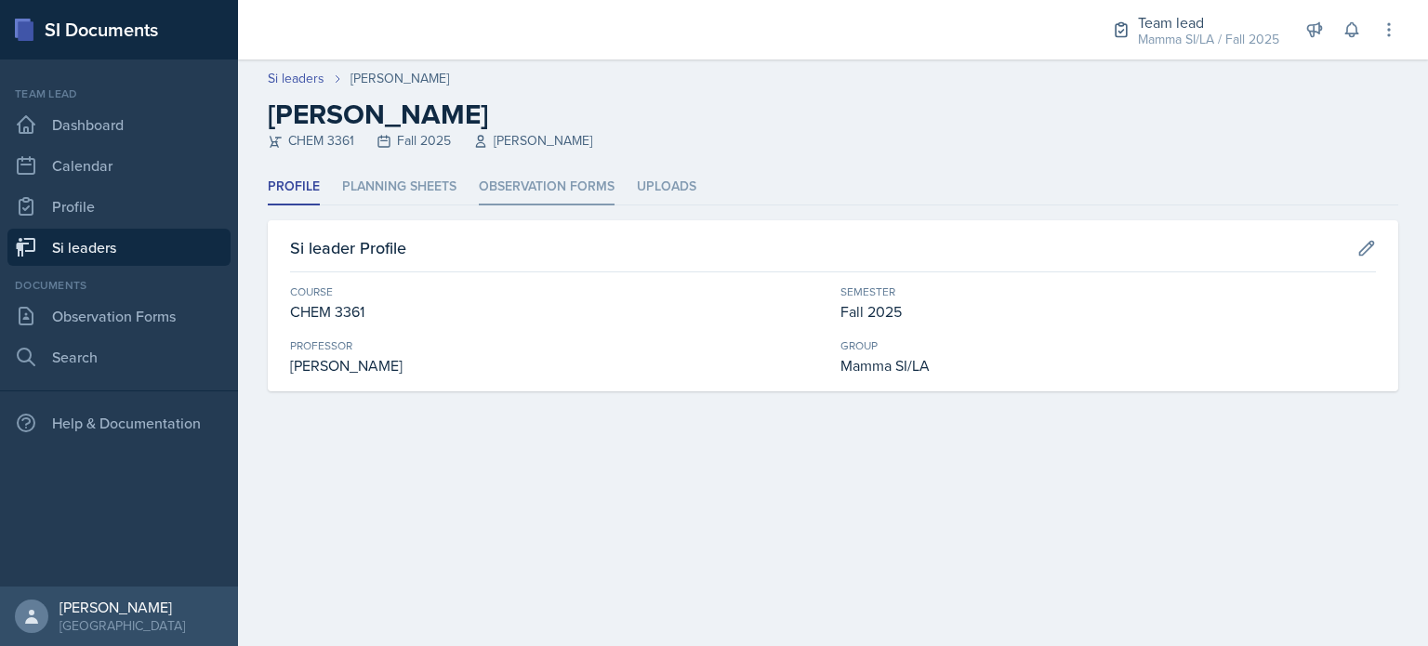
click at [530, 190] on li "Observation Forms" at bounding box center [547, 187] width 136 height 36
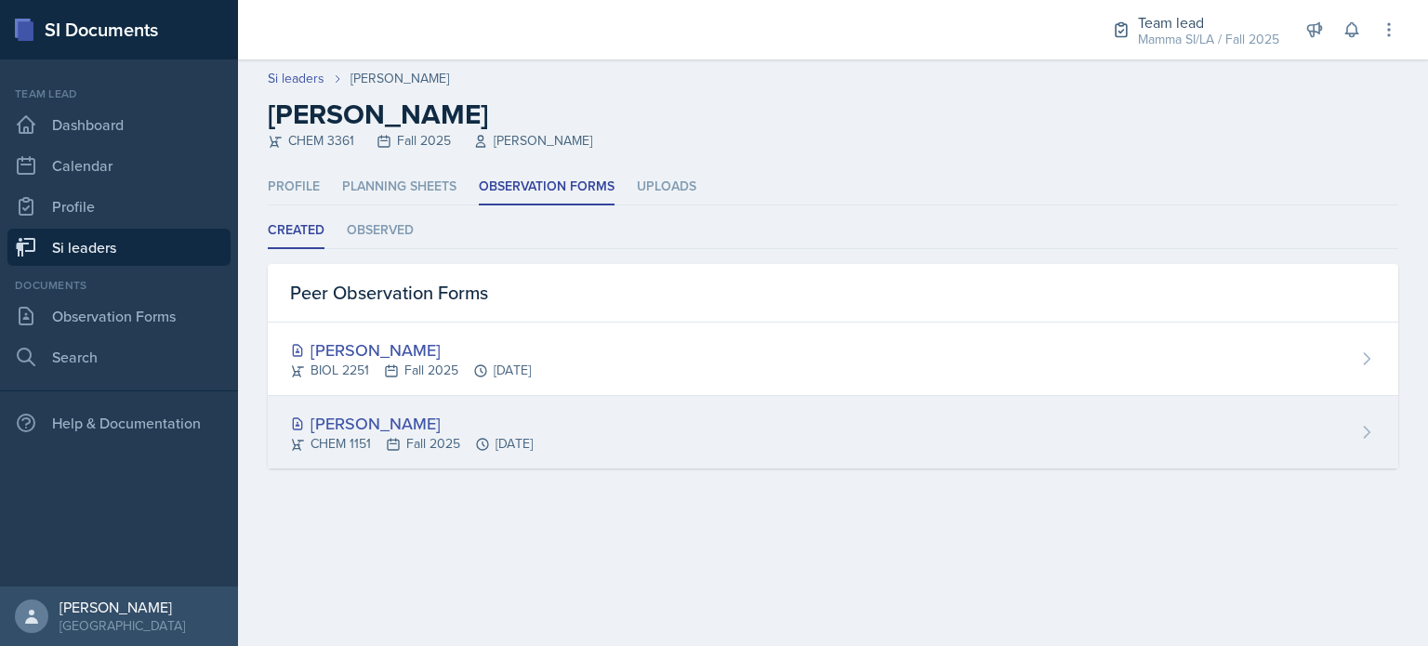
click at [479, 419] on div "[PERSON_NAME]" at bounding box center [411, 423] width 243 height 25
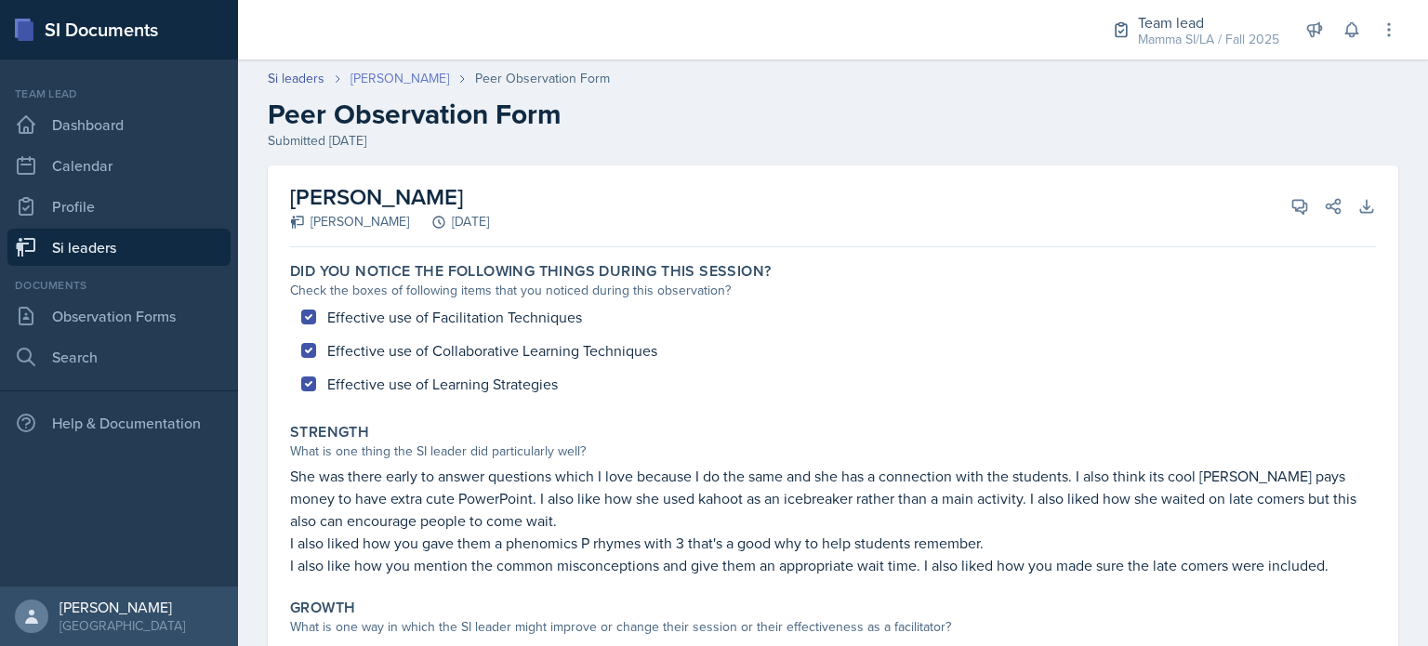
click at [402, 74] on link "[PERSON_NAME]" at bounding box center [399, 79] width 99 height 20
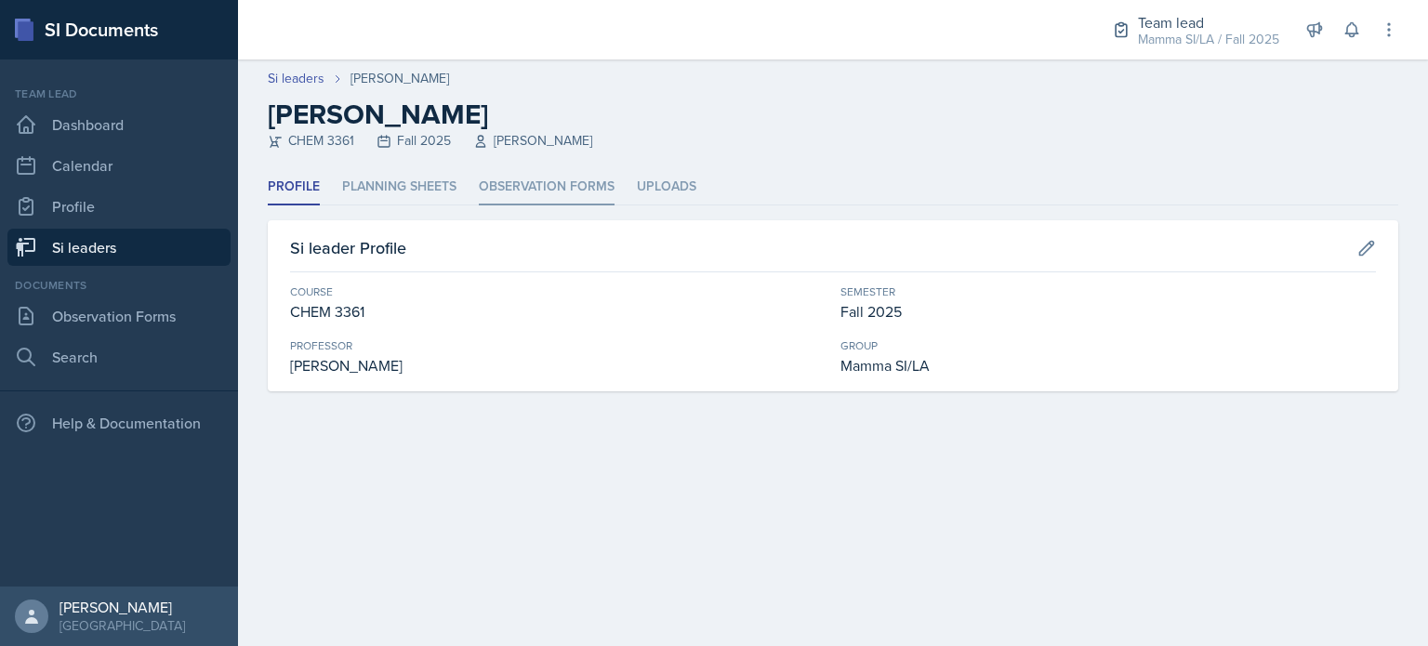
click at [559, 197] on li "Observation Forms" at bounding box center [547, 187] width 136 height 36
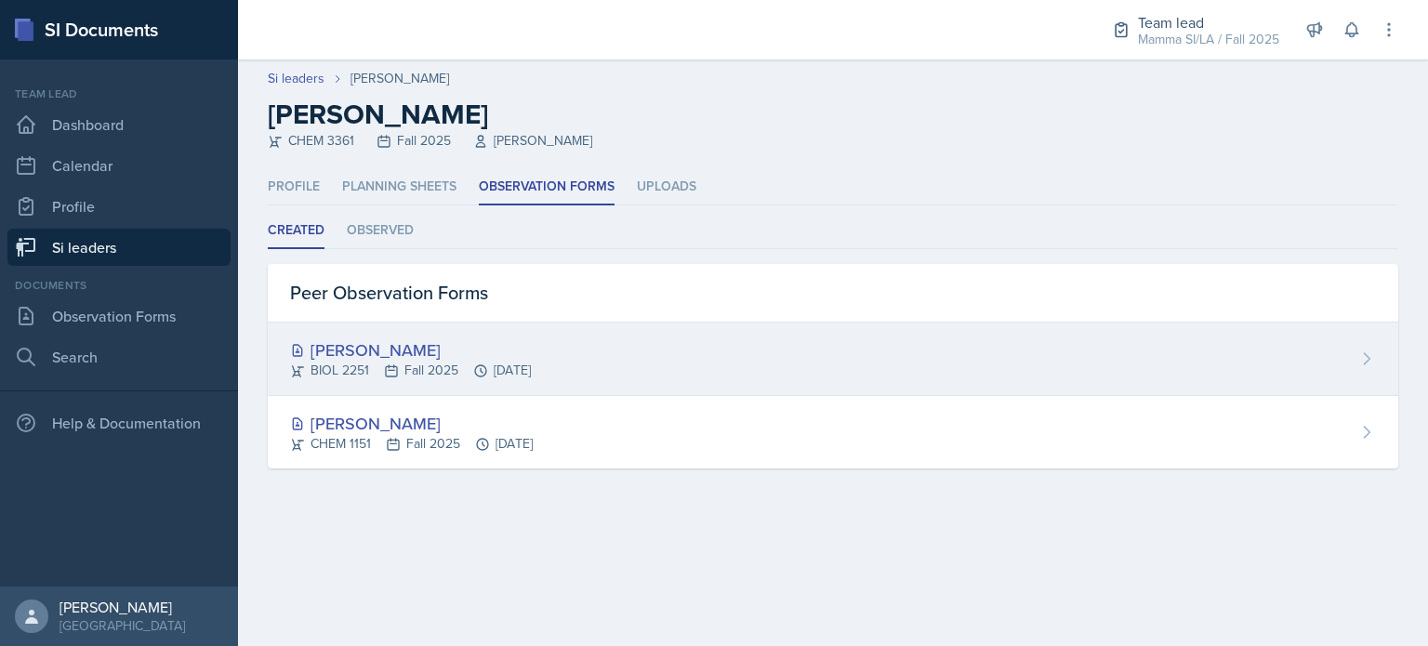
click at [487, 363] on icon at bounding box center [480, 370] width 15 height 15
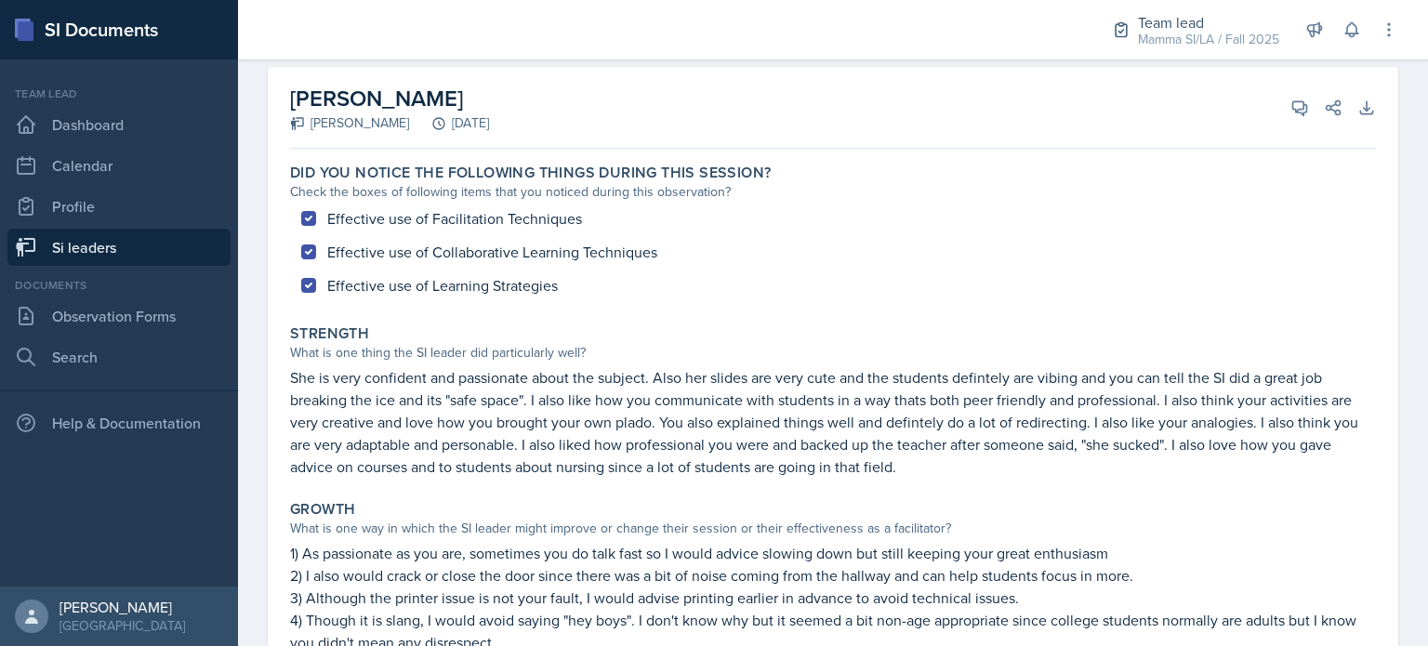
scroll to position [93, 0]
